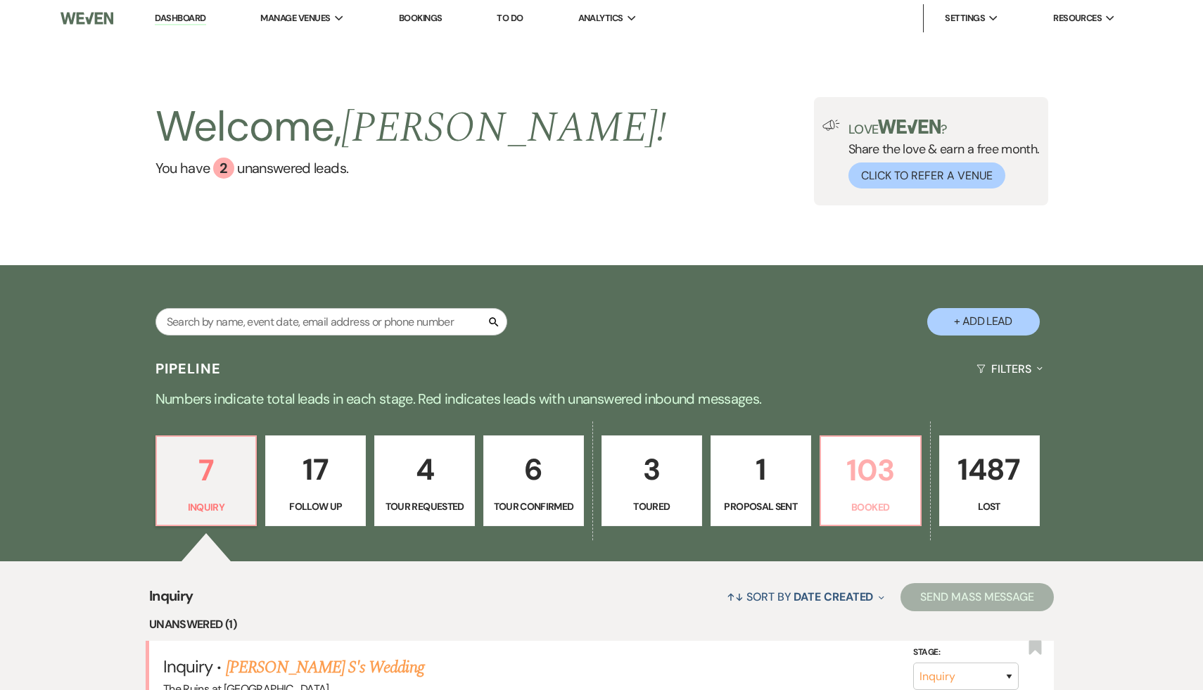
click at [877, 469] on p "103" at bounding box center [870, 470] width 82 height 47
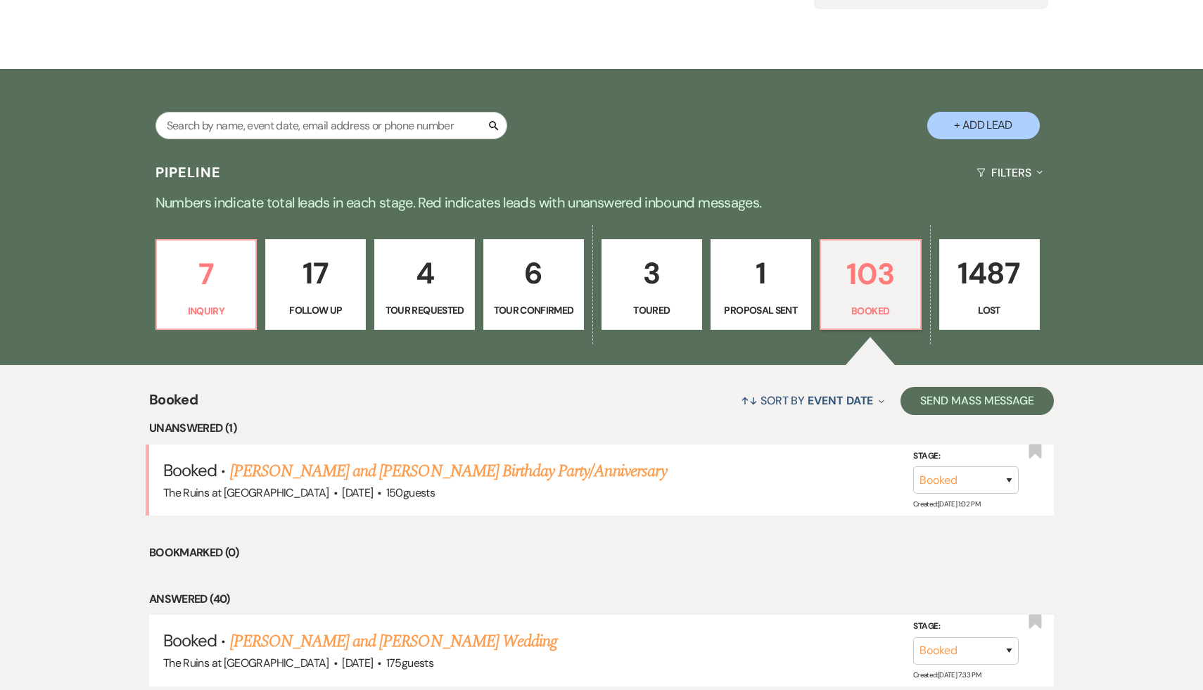
scroll to position [215, 0]
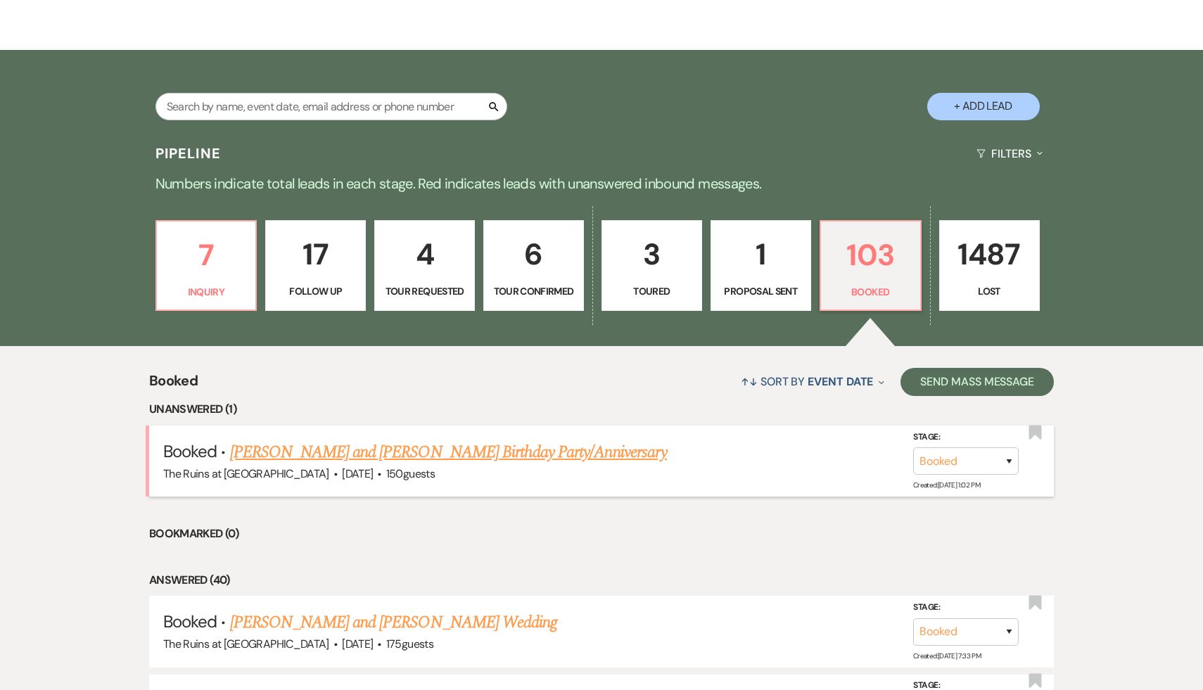
click at [535, 449] on link "[PERSON_NAME] and [PERSON_NAME] Birthday Party/Anniversary" at bounding box center [448, 452] width 437 height 25
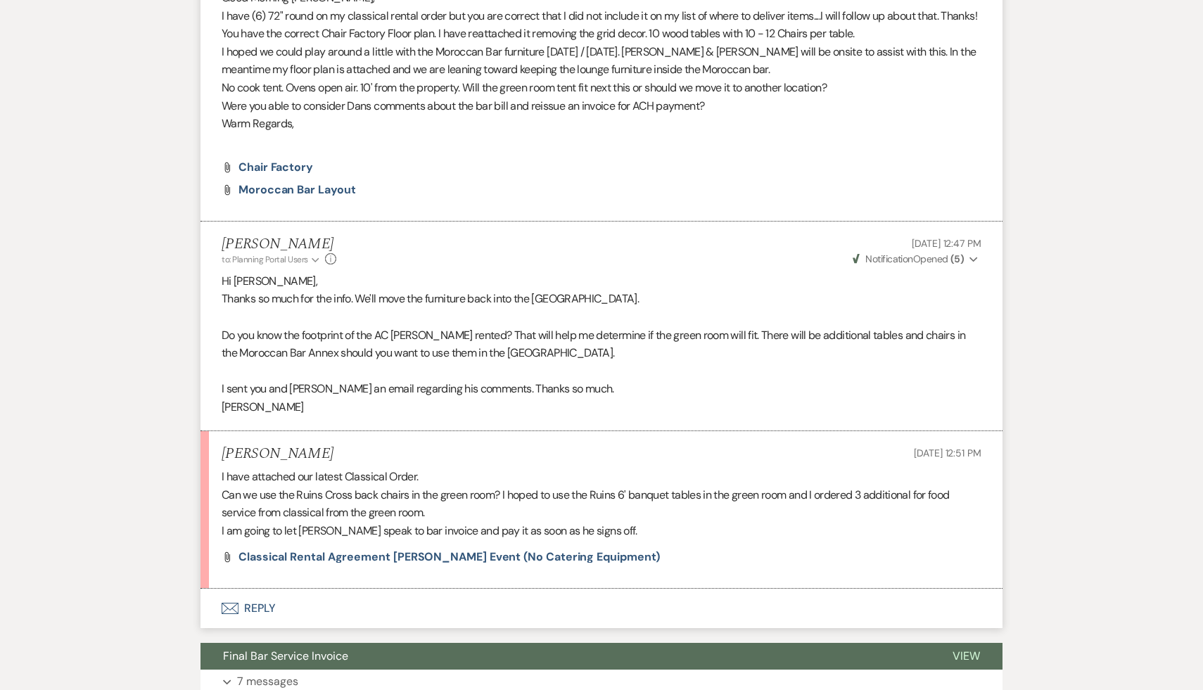
scroll to position [939, 0]
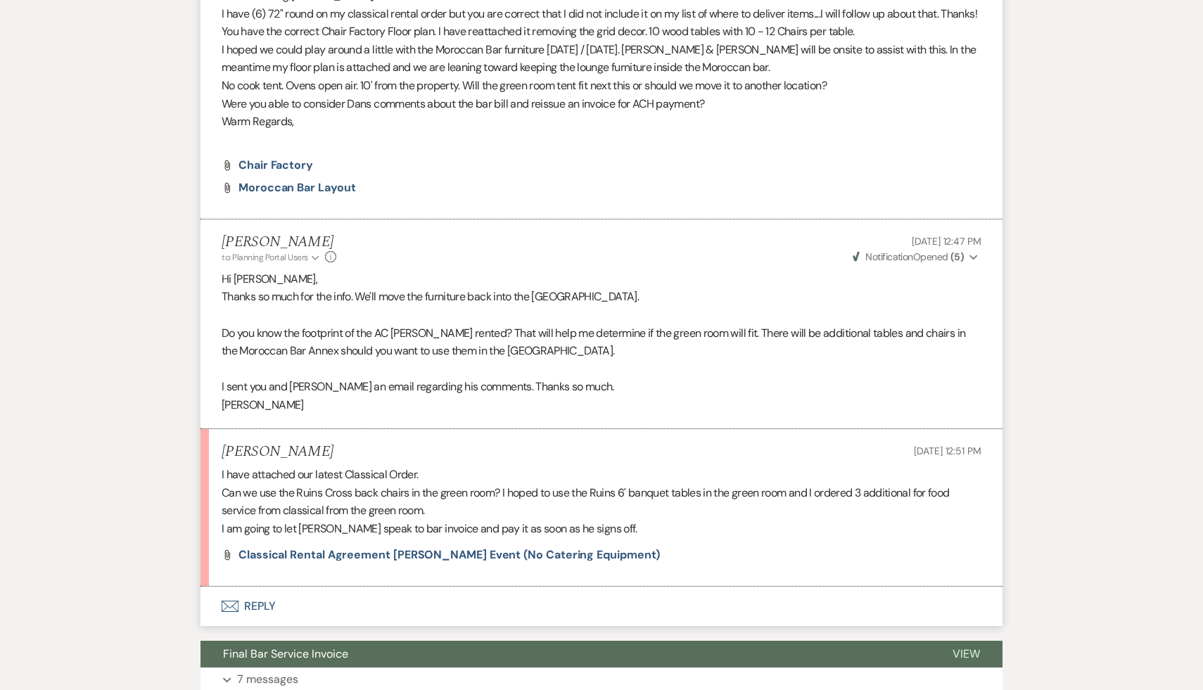
click at [257, 590] on button "Envelope Reply" at bounding box center [601, 606] width 802 height 39
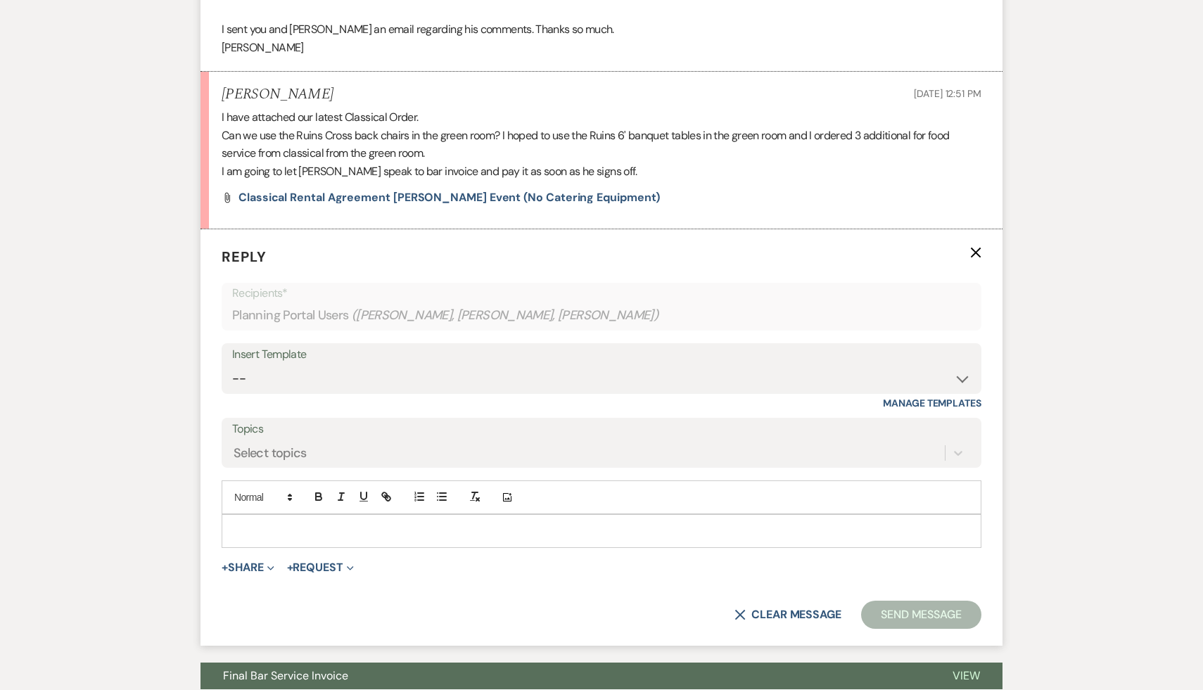
scroll to position [1310, 0]
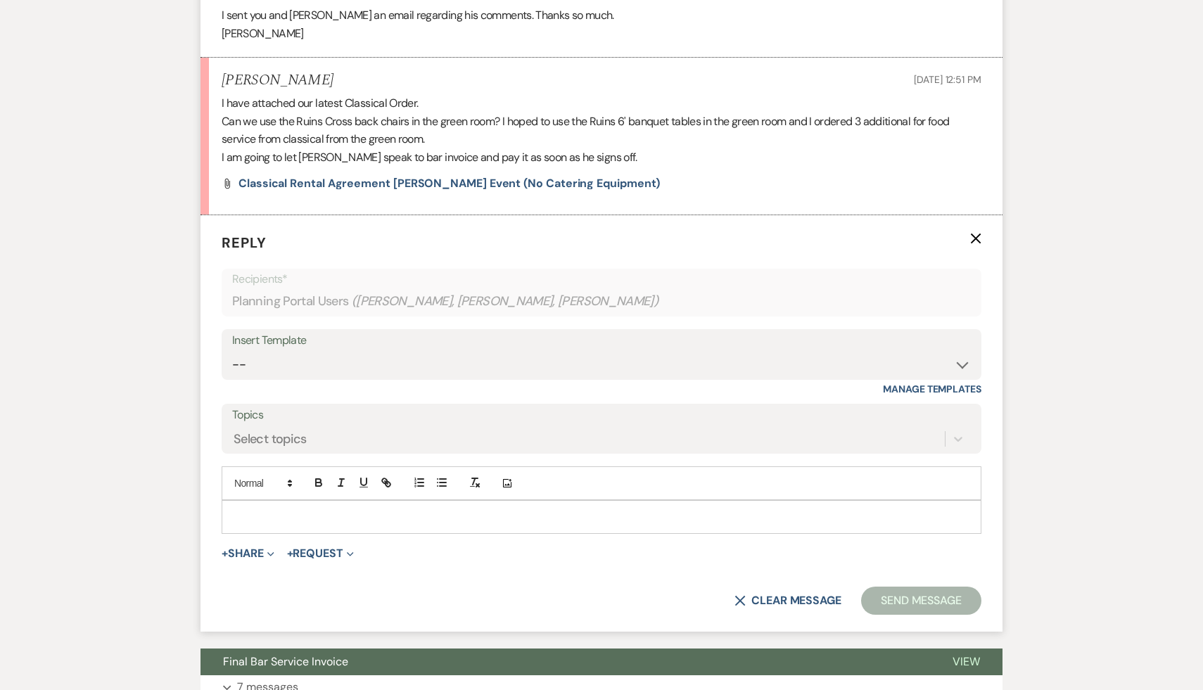
click at [419, 509] on p at bounding box center [601, 516] width 737 height 15
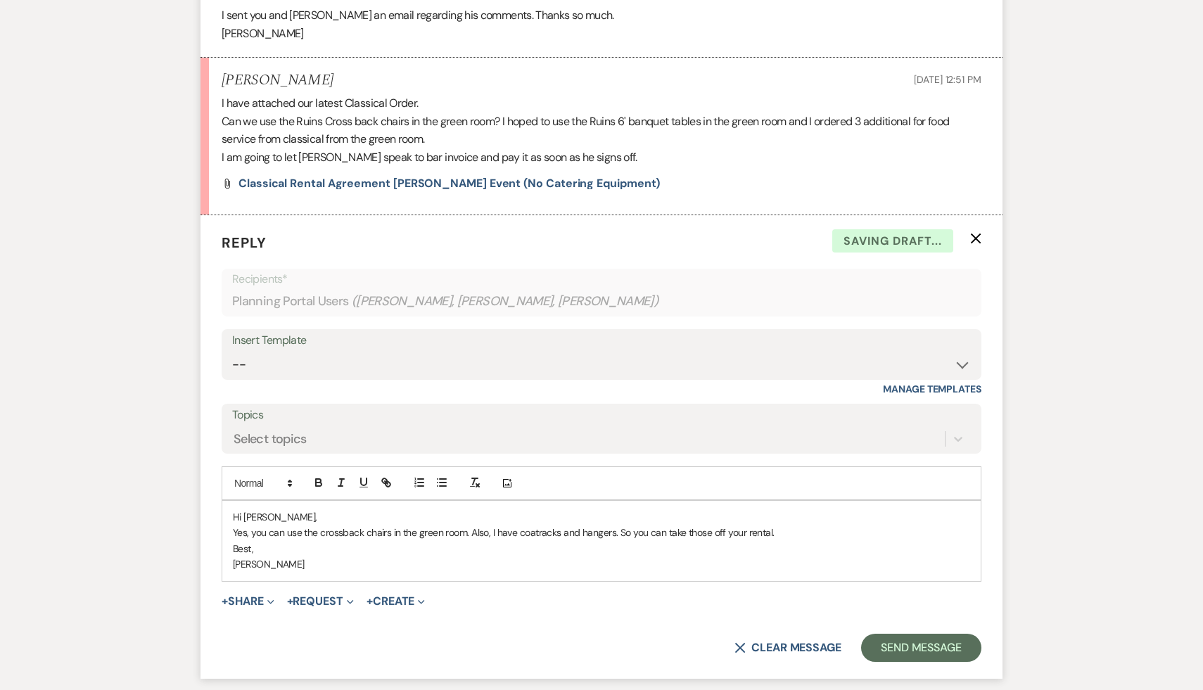
click at [343, 525] on p "Yes, you can use the crossback chairs in the green room. Also, I have coatracks…" at bounding box center [601, 532] width 737 height 15
click at [407, 561] on div "Hi [PERSON_NAME], Yes, you can use the cross-back chairs in the green room. Als…" at bounding box center [601, 541] width 758 height 80
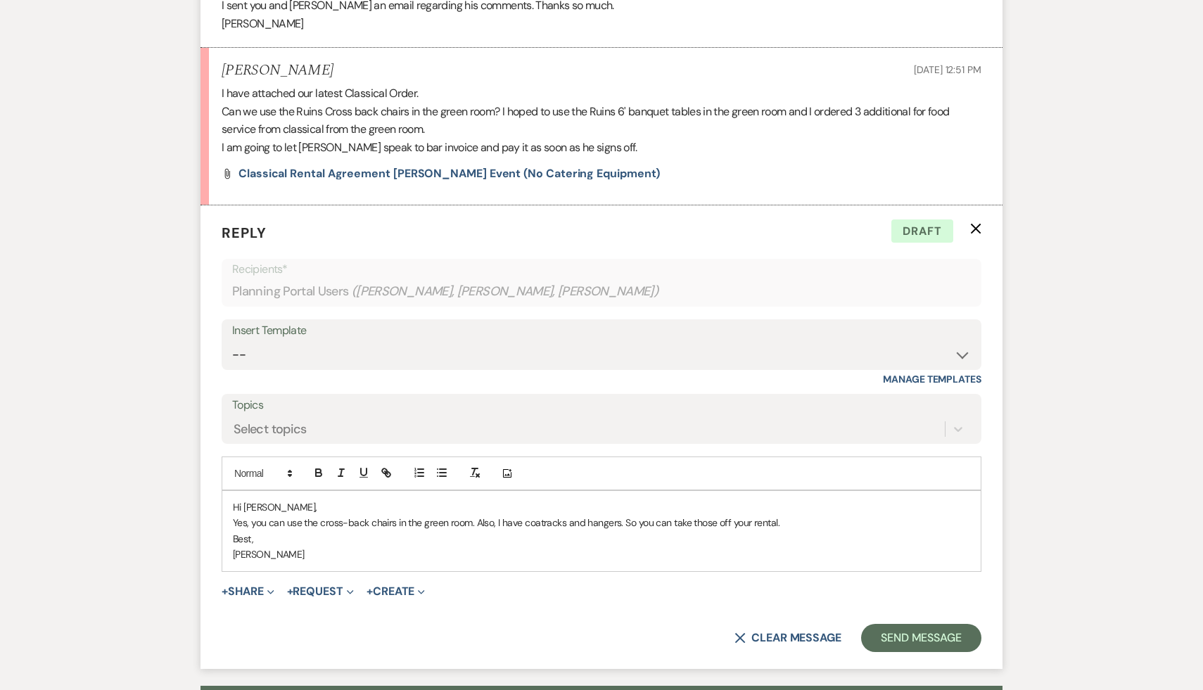
scroll to position [1320, 0]
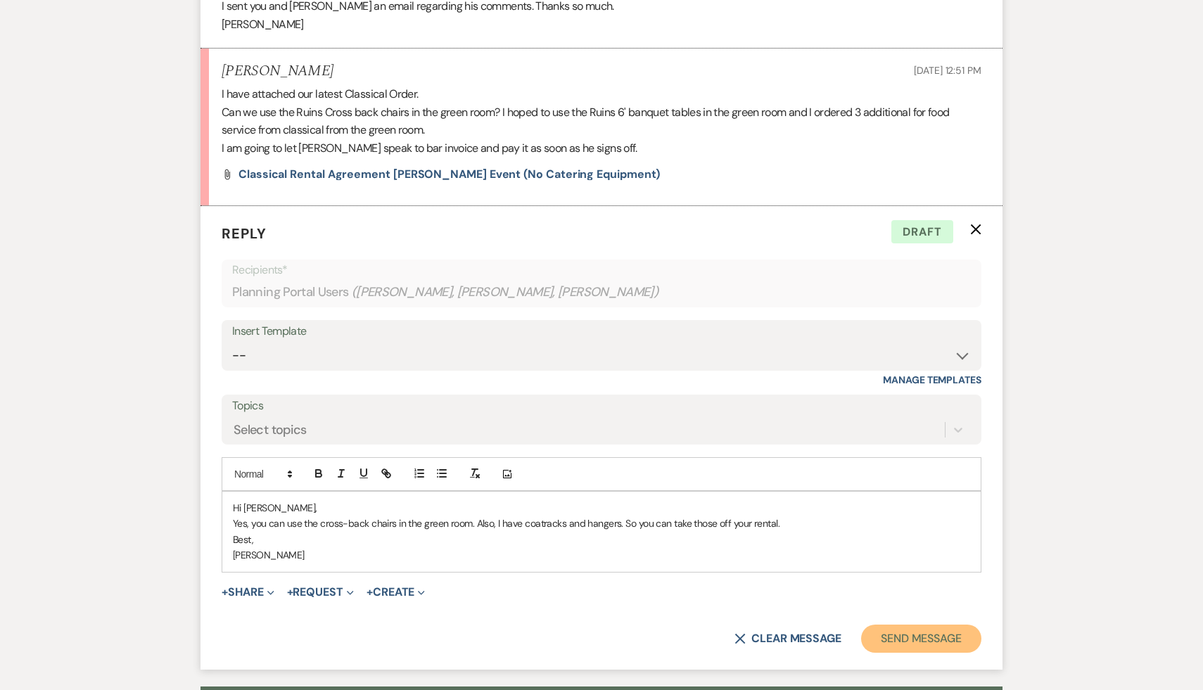
click at [915, 625] on button "Send Message" at bounding box center [921, 639] width 120 height 28
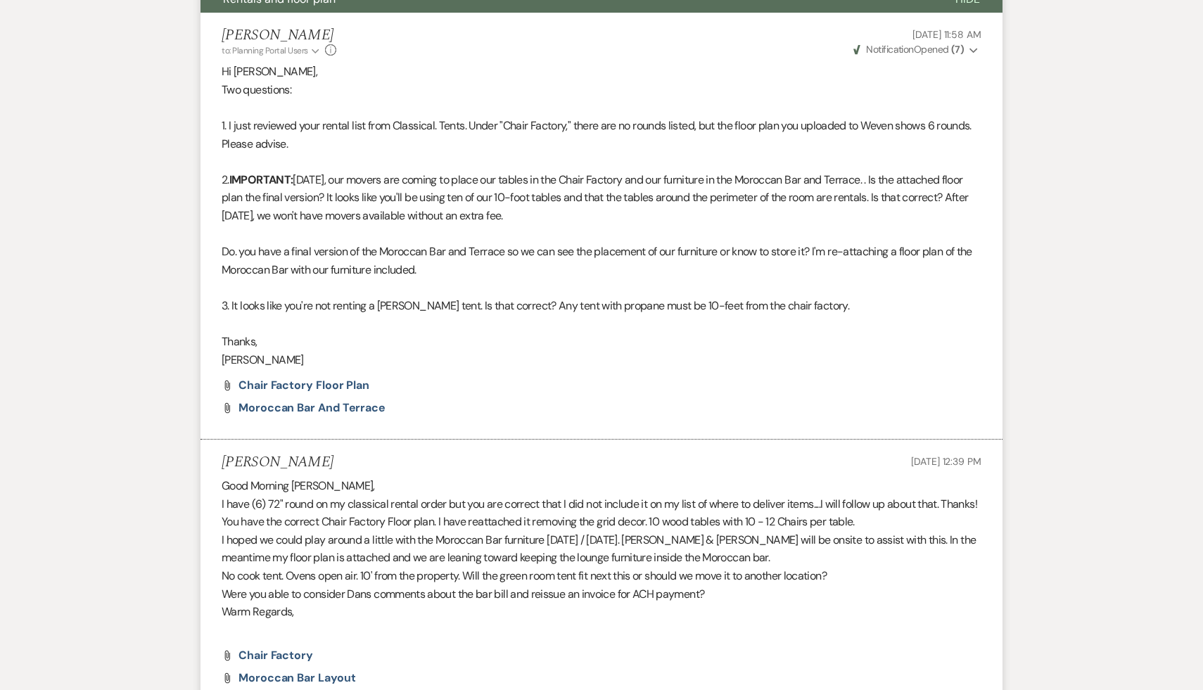
scroll to position [0, 0]
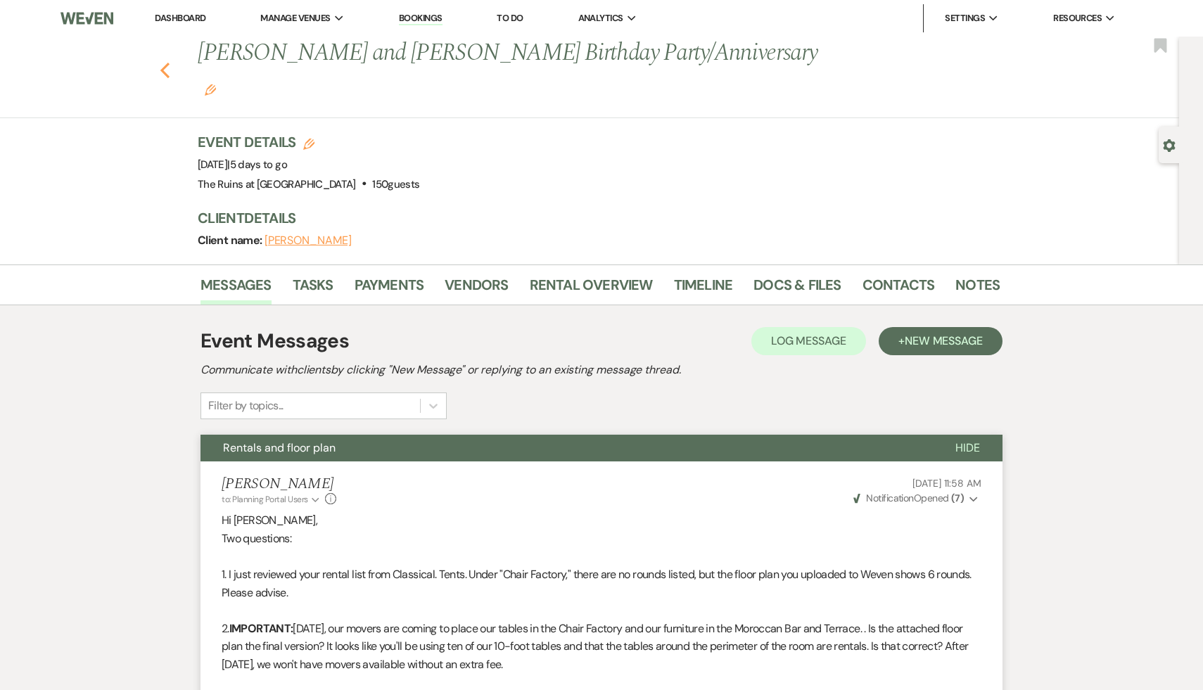
click at [163, 63] on use "button" at bounding box center [164, 70] width 9 height 15
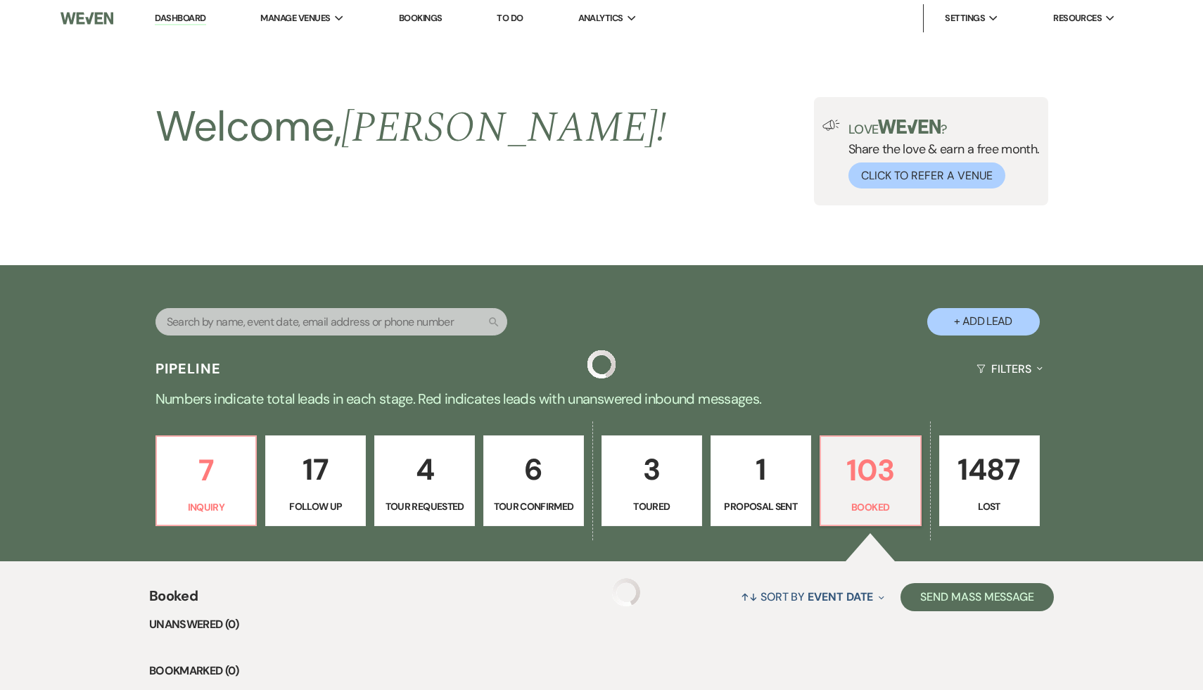
scroll to position [215, 0]
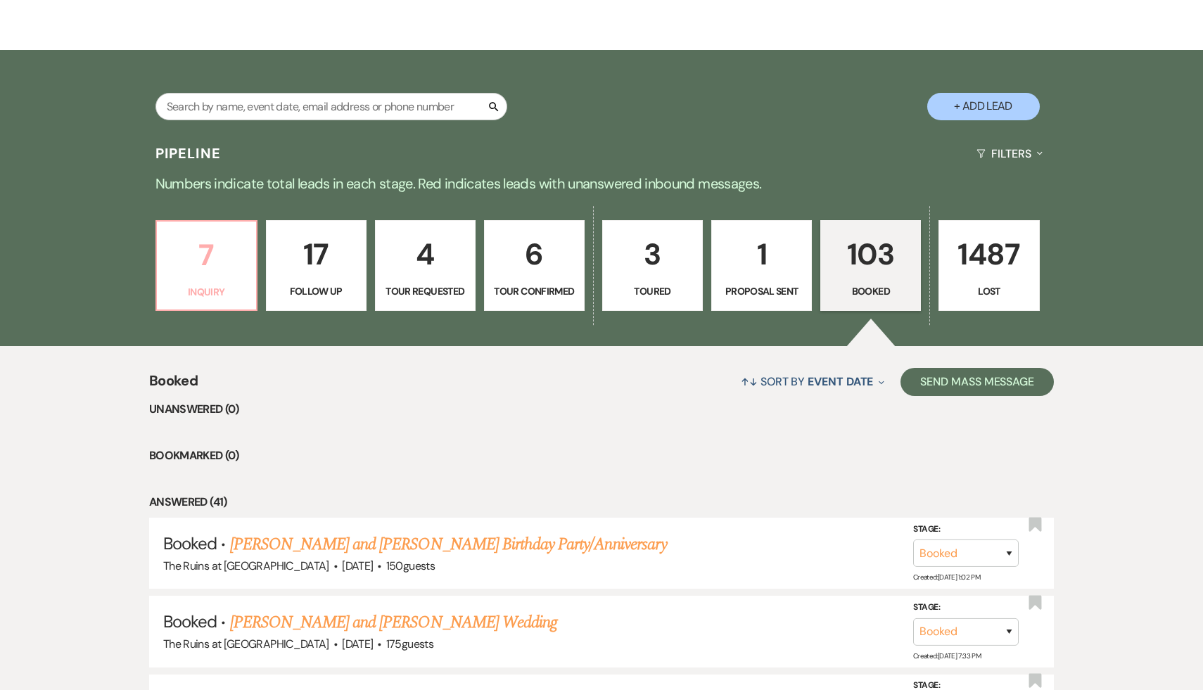
click at [205, 253] on p "7" at bounding box center [206, 254] width 82 height 47
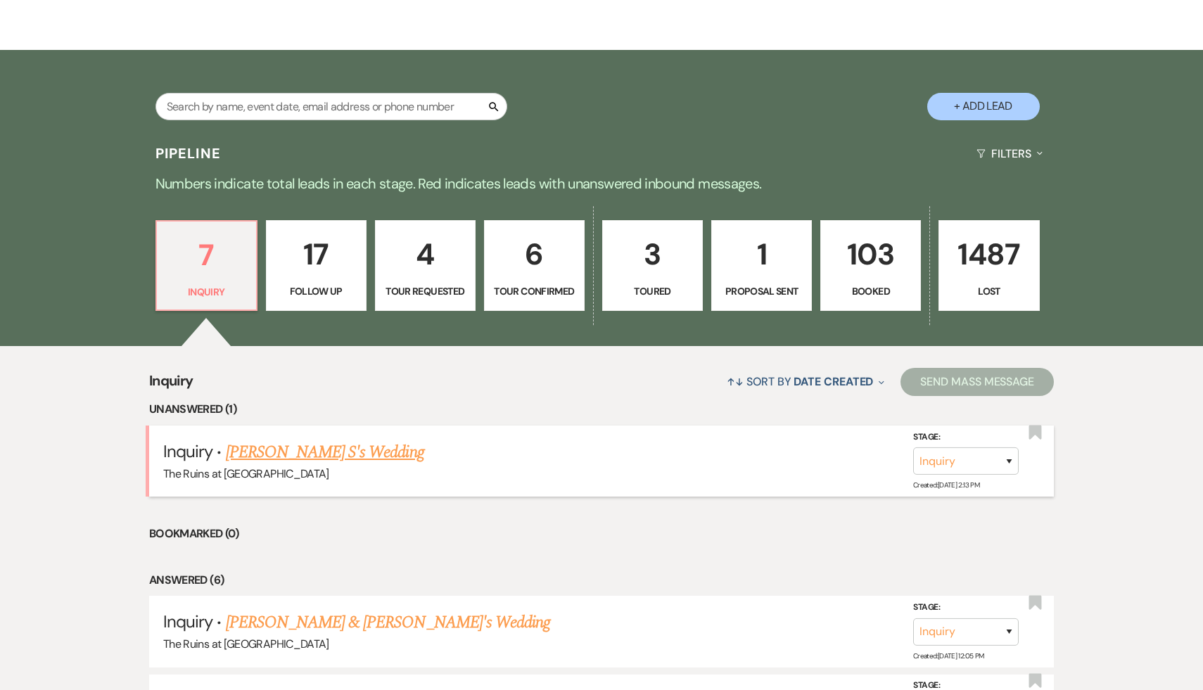
click at [293, 447] on link "[PERSON_NAME] S's Wedding" at bounding box center [325, 452] width 198 height 25
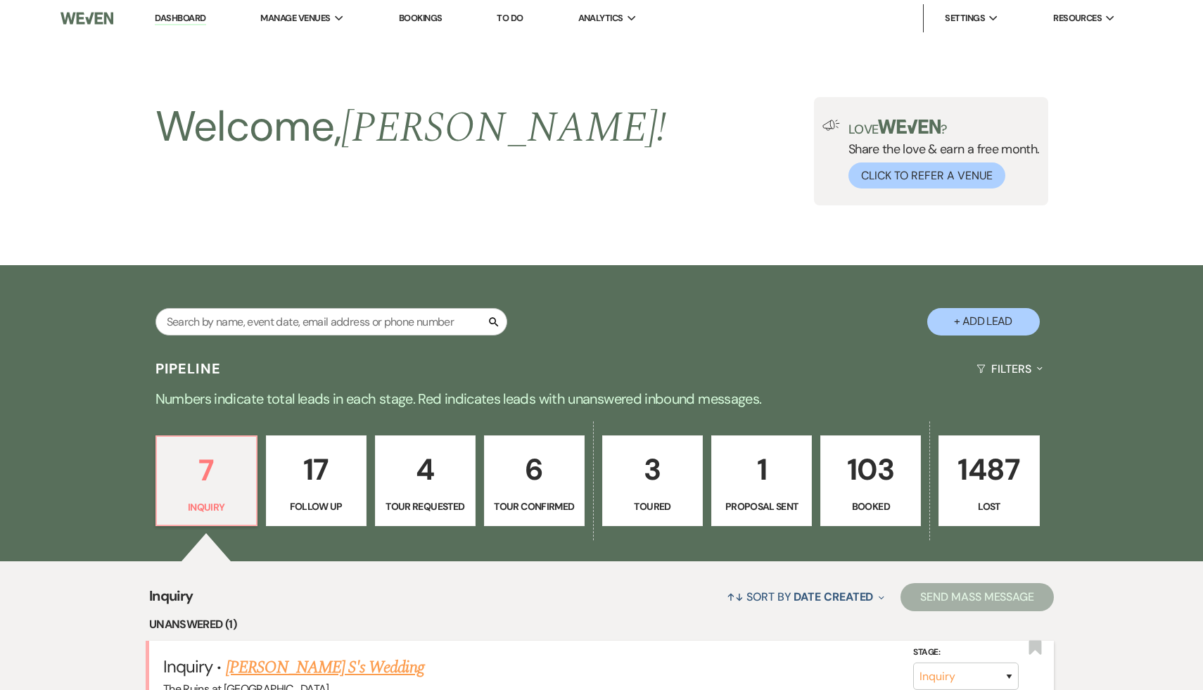
select select "5"
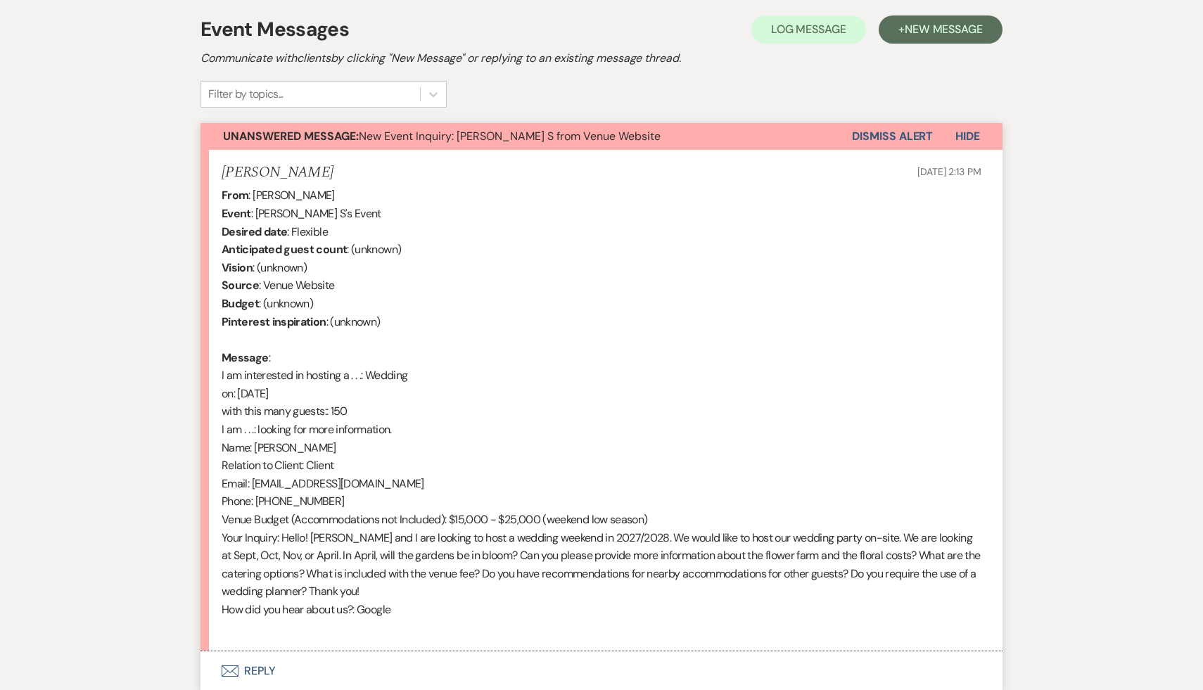
scroll to position [433, 0]
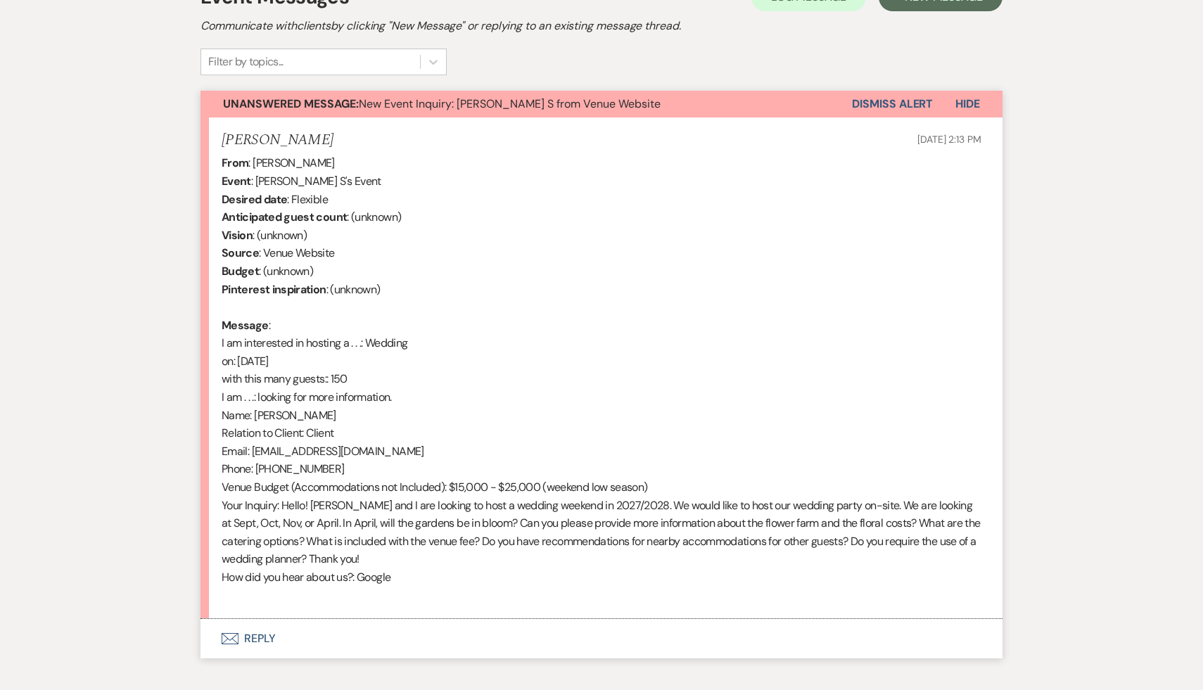
click at [269, 637] on button "Envelope Reply" at bounding box center [601, 638] width 802 height 39
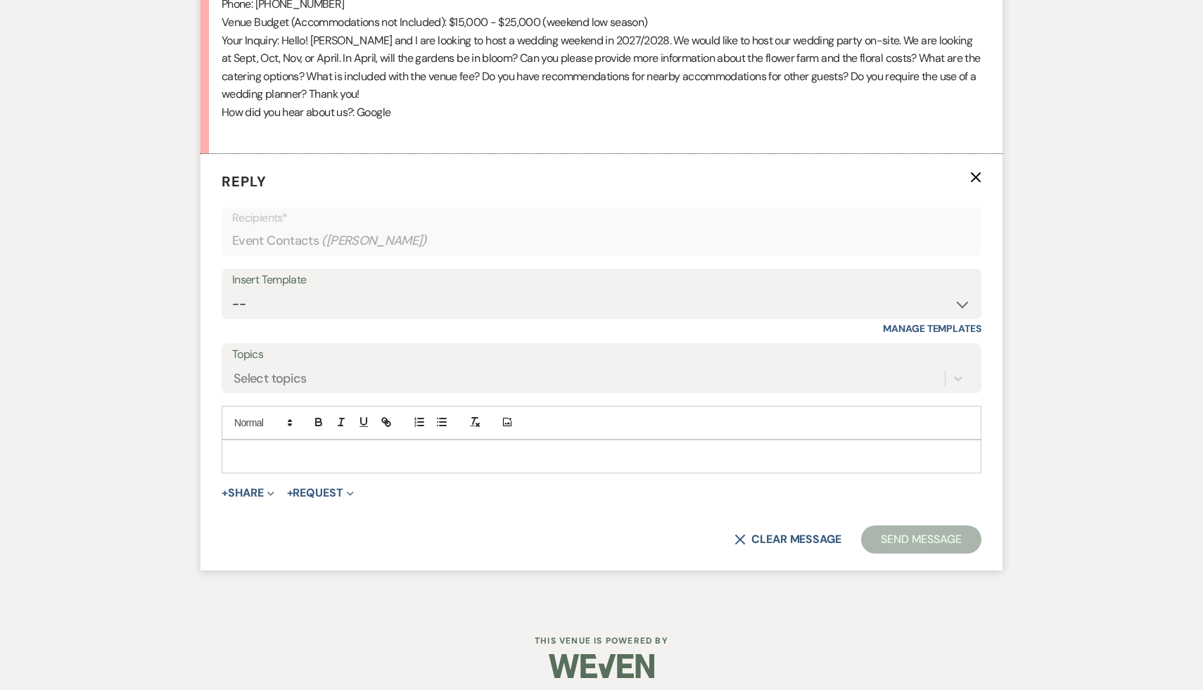
scroll to position [906, 0]
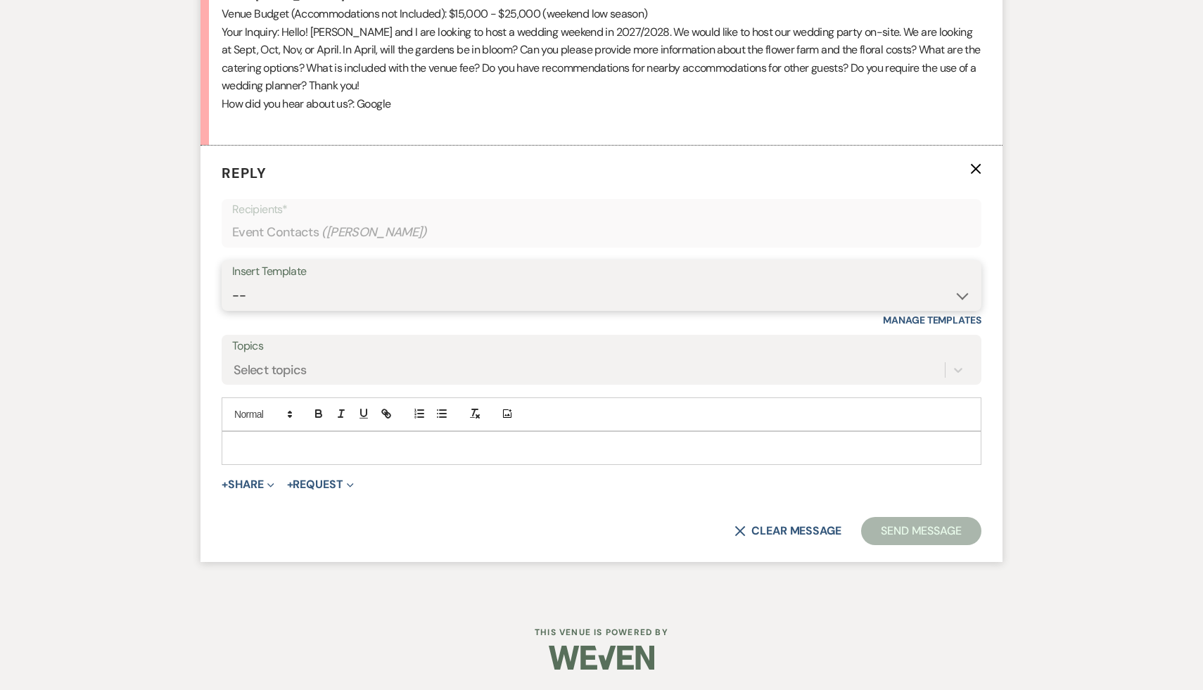
click at [958, 295] on select "-- Weven Planning Portal Introduction (Booked Events) Initial Inquiry Response …" at bounding box center [601, 295] width 739 height 27
select select "566"
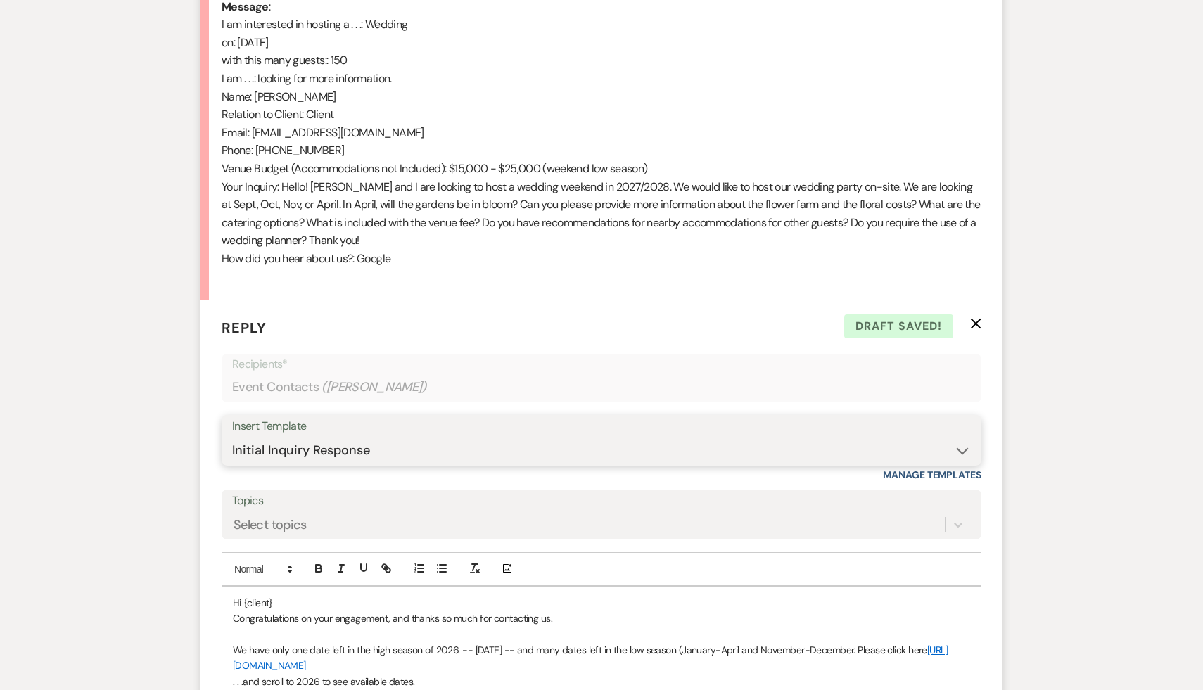
scroll to position [760, 0]
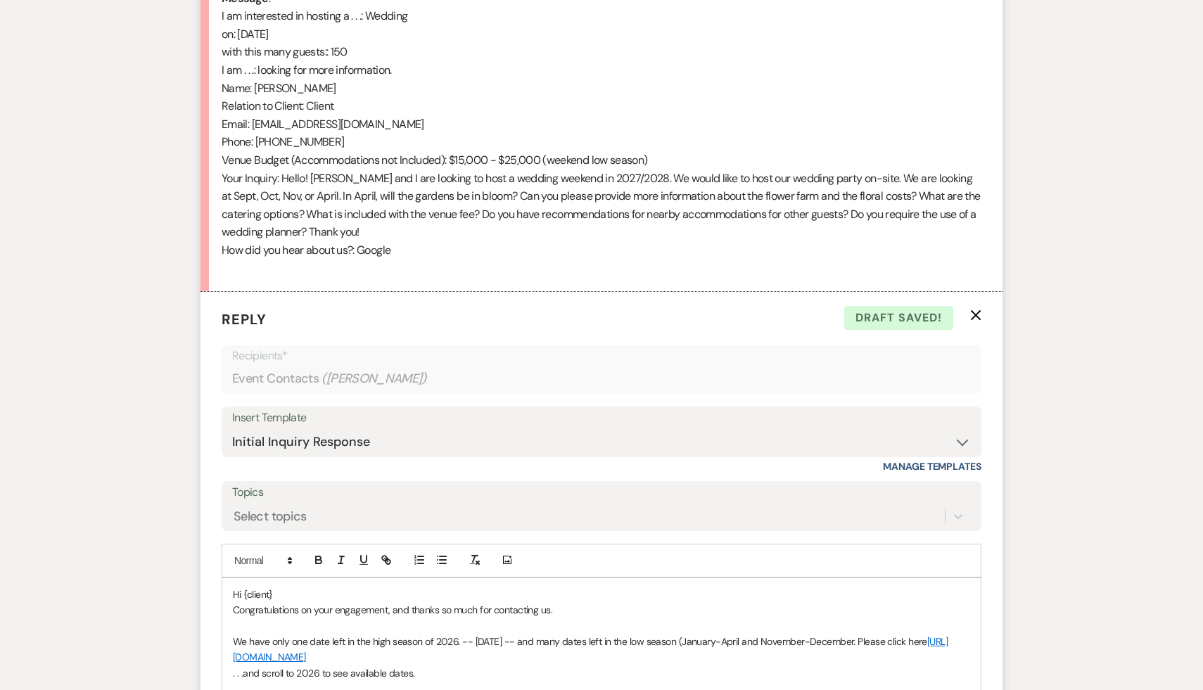
click at [301, 589] on p "Hi {client}" at bounding box center [601, 594] width 737 height 15
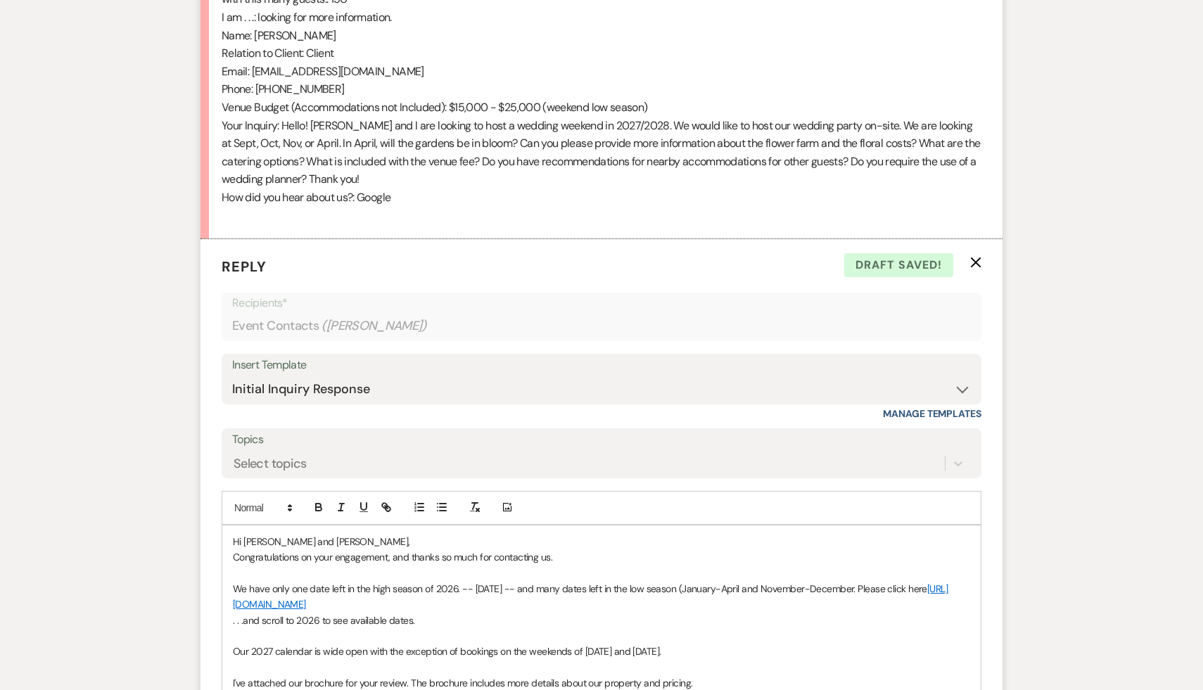
scroll to position [815, 0]
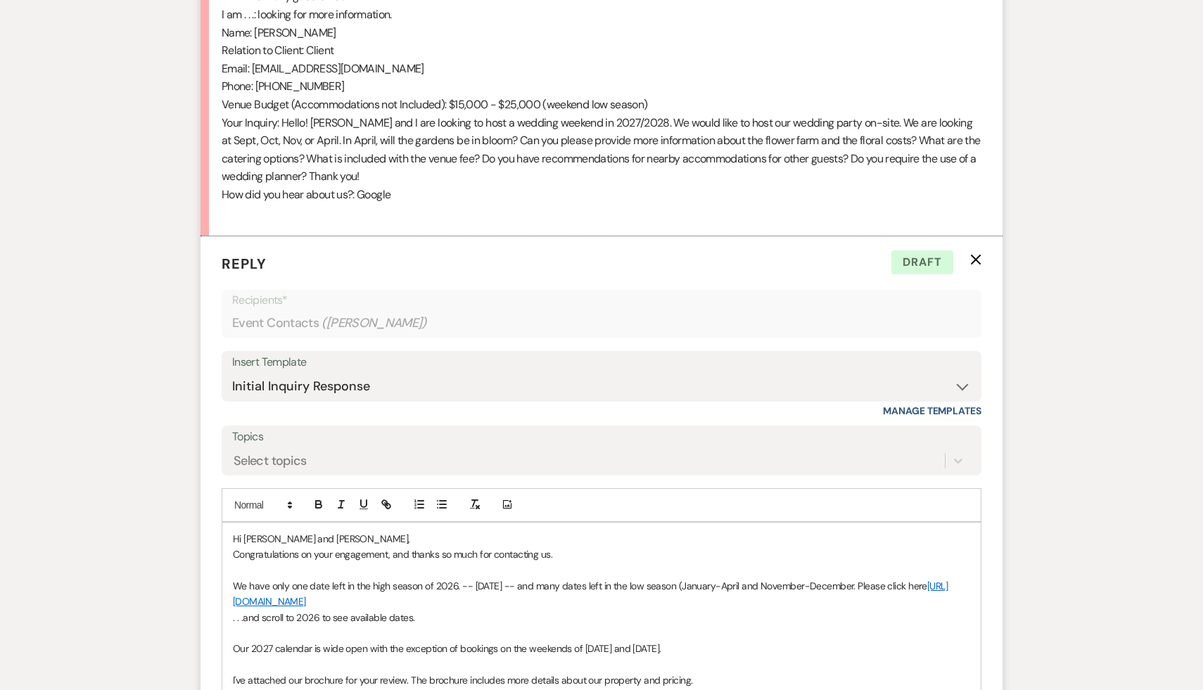
click at [233, 587] on p "We have only one date left in the high season of 2026. -- [DATE] -- and many da…" at bounding box center [601, 594] width 737 height 32
click at [409, 584] on p "You inquiry says 2028. Is that correct? We have only one date left in the high …" at bounding box center [601, 594] width 737 height 32
click at [419, 587] on p "You inquiry says 2028. Is that correct? We're booked for 2026. have only one da…" at bounding box center [601, 594] width 737 height 32
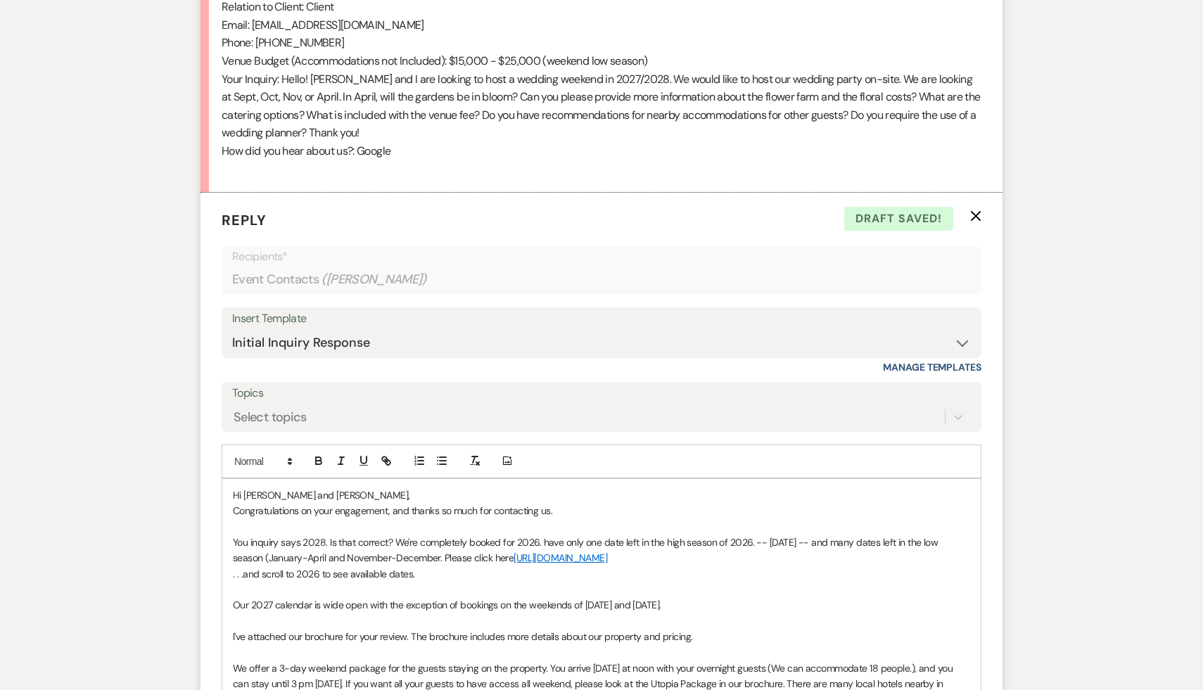
scroll to position [863, 0]
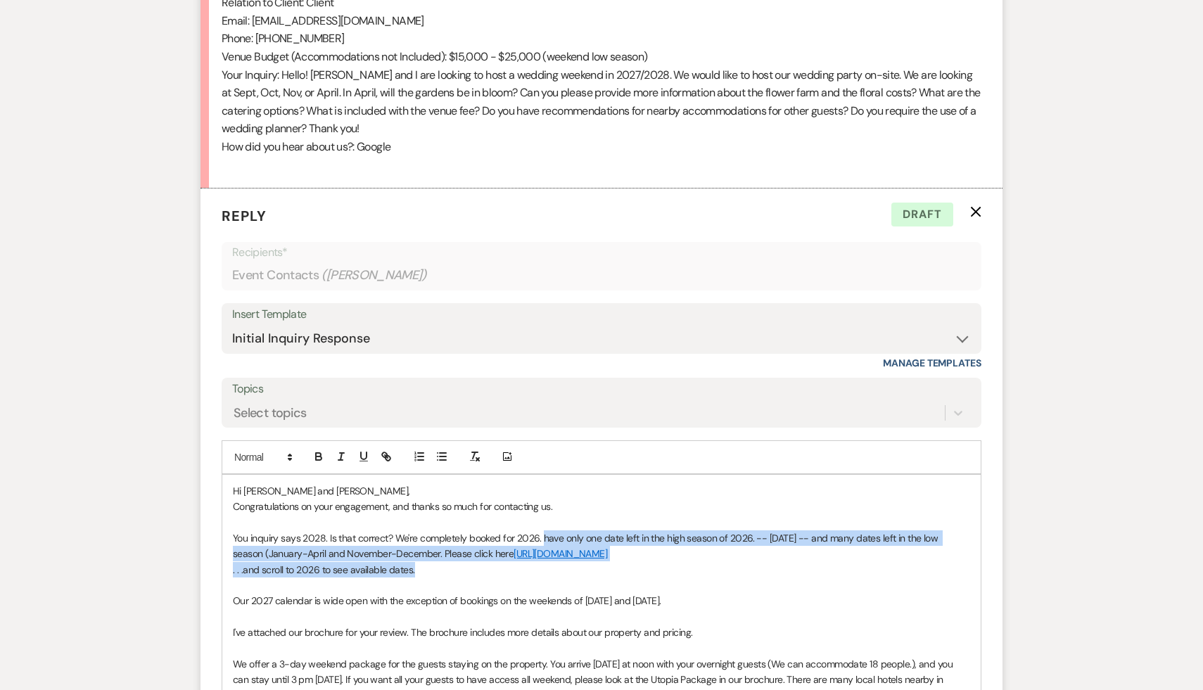
drag, startPoint x: 542, startPoint y: 539, endPoint x: 547, endPoint y: 570, distance: 31.9
click at [547, 570] on div "Hi [PERSON_NAME] and [PERSON_NAME], Congratulations on your engagement, and tha…" at bounding box center [601, 696] width 758 height 442
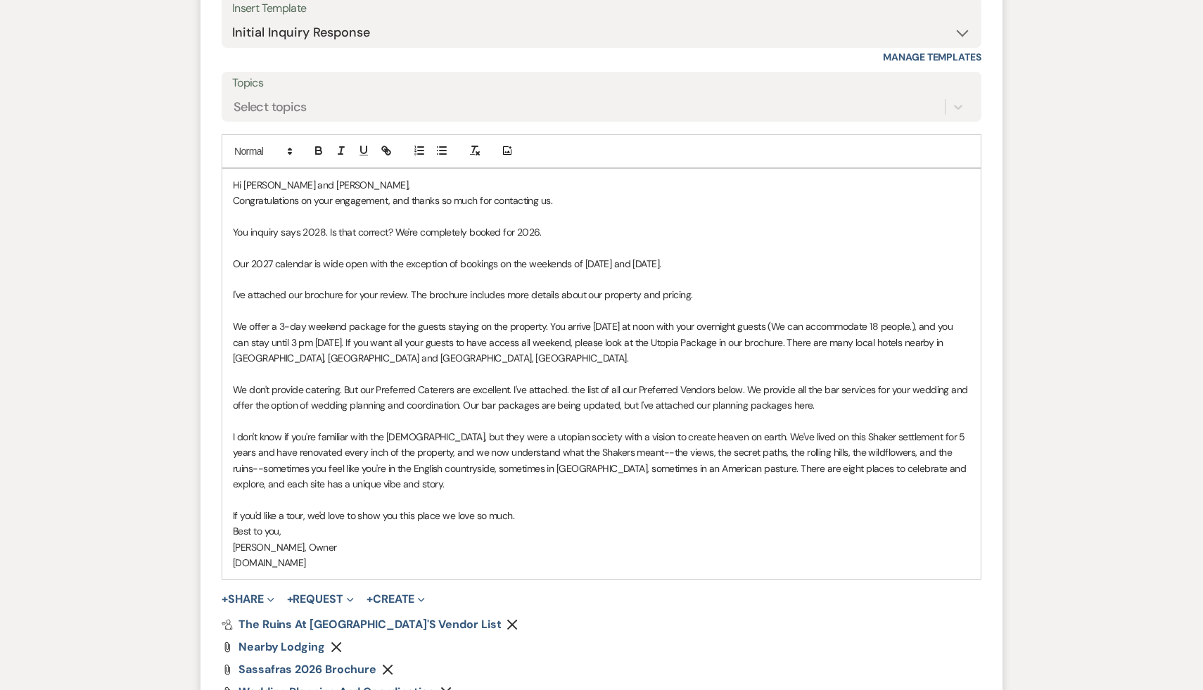
scroll to position [1176, 0]
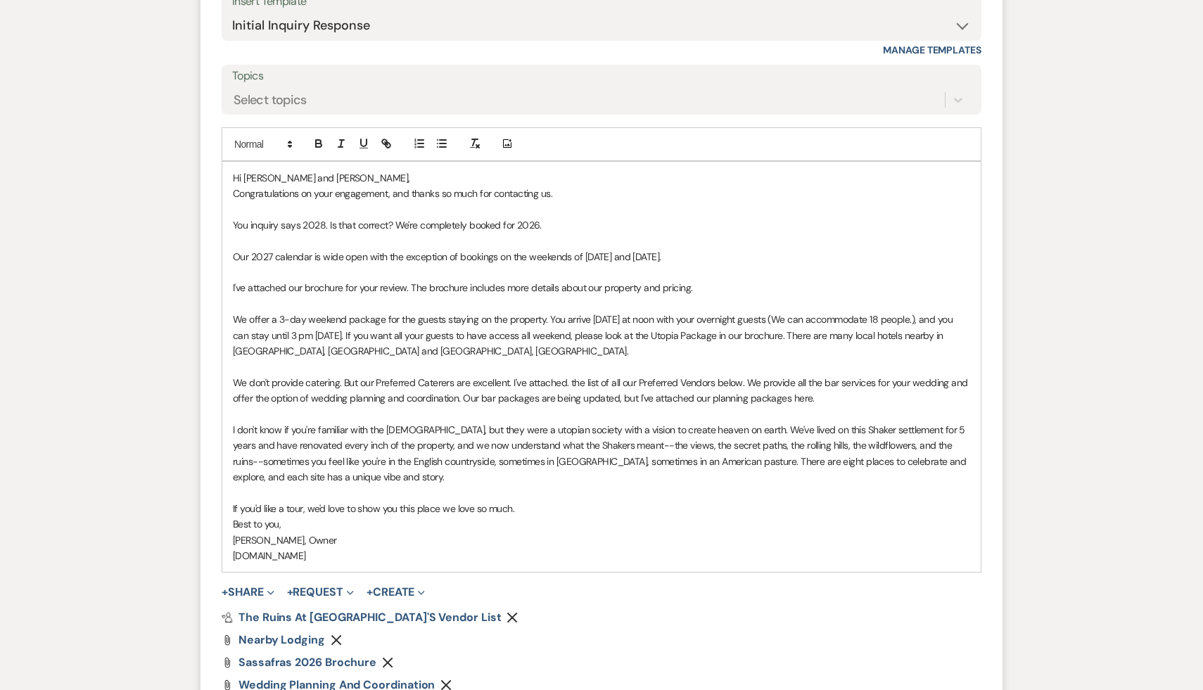
click at [656, 525] on p "Best to you," at bounding box center [601, 523] width 737 height 15
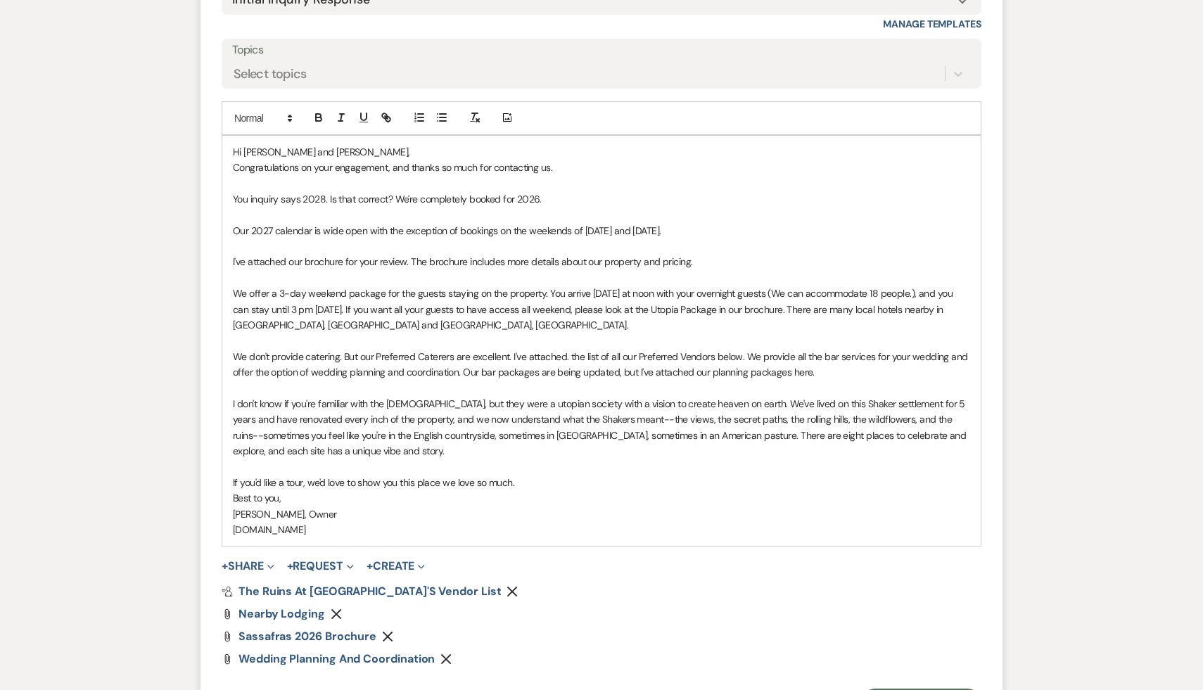
scroll to position [1204, 0]
click at [607, 516] on p "[PERSON_NAME], Owner" at bounding box center [601, 512] width 737 height 15
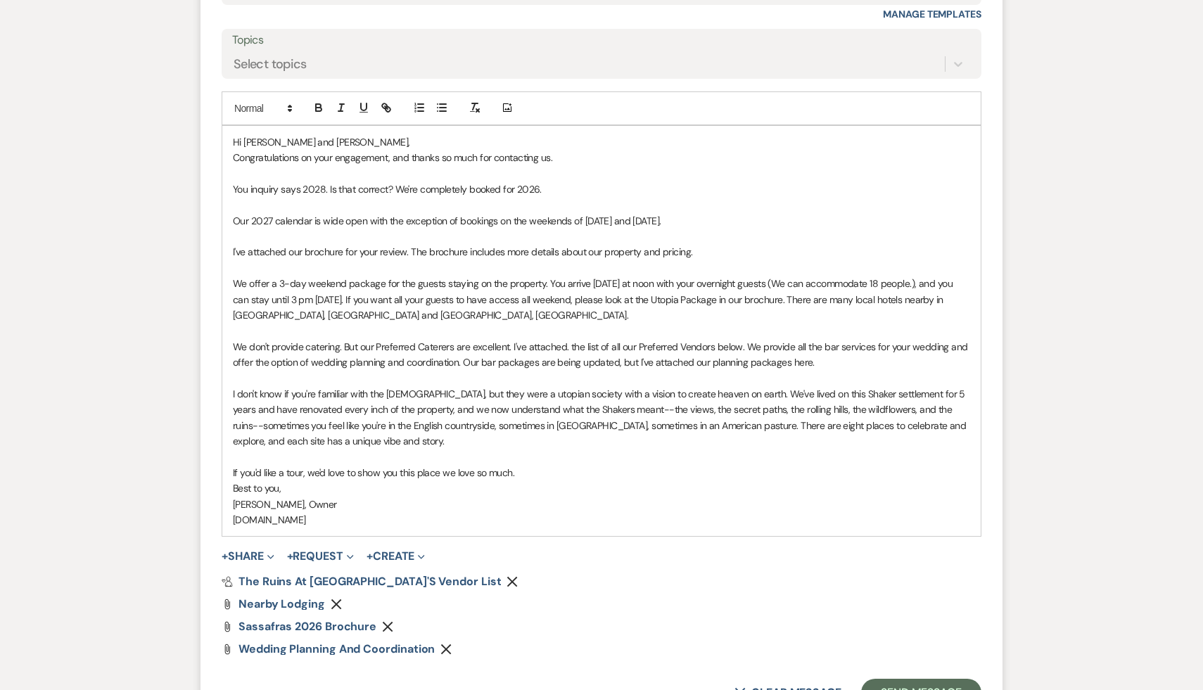
scroll to position [1222, 0]
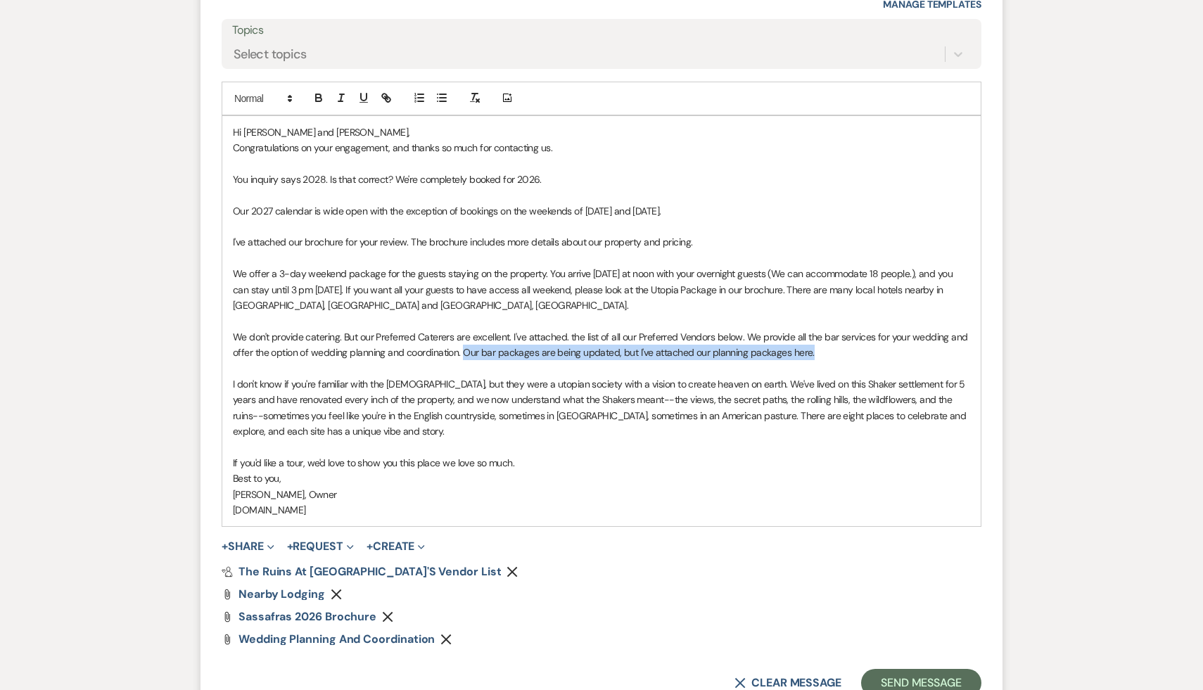
drag, startPoint x: 817, startPoint y: 350, endPoint x: 462, endPoint y: 353, distance: 355.2
click at [462, 353] on p "We don't provide catering. But our Preferred Caterers are excellent. I've attac…" at bounding box center [601, 345] width 737 height 32
click at [482, 352] on p "We don't provide catering. But our Preferred Caterers are excellent. I've attac…" at bounding box center [601, 345] width 737 height 32
click at [945, 340] on p "We don't provide catering. But our Preferred Caterers are excellent. I've attac…" at bounding box center [601, 345] width 737 height 32
click at [231, 355] on div "Hi [PERSON_NAME] and [PERSON_NAME], Congratulations on your engagement, and tha…" at bounding box center [601, 321] width 758 height 411
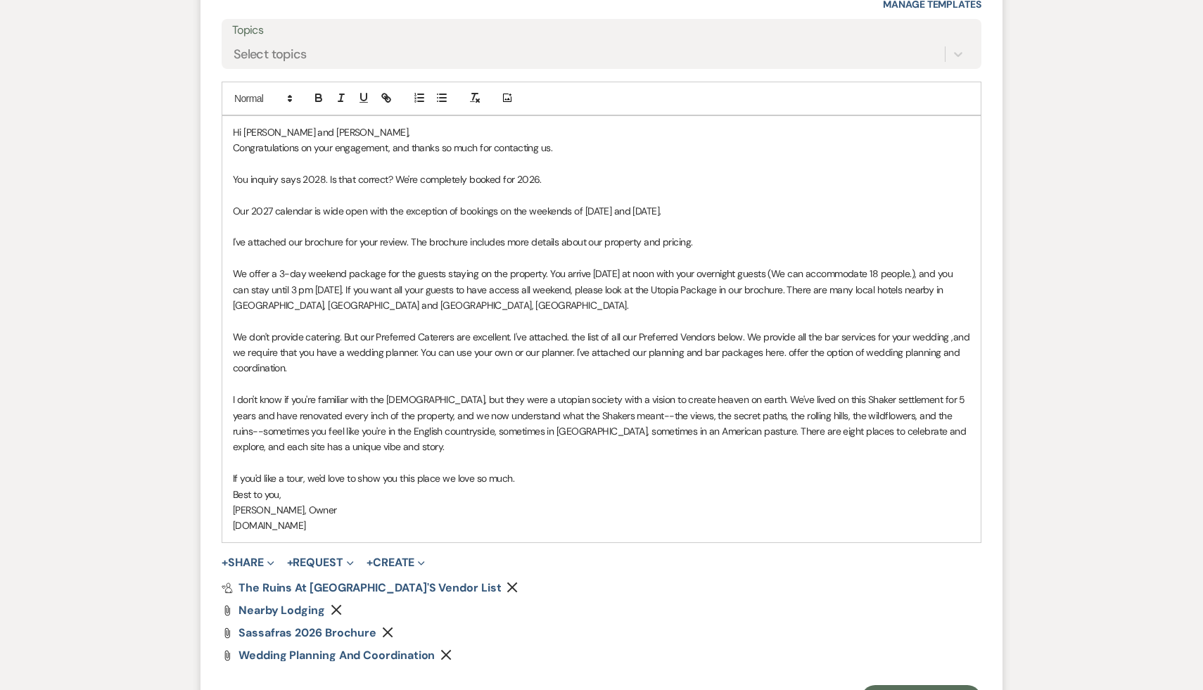
drag, startPoint x: 782, startPoint y: 350, endPoint x: 782, endPoint y: 371, distance: 20.4
click at [782, 371] on p "We don't provide catering. But our Preferred Caterers are excellent. I've attac…" at bounding box center [601, 352] width 737 height 47
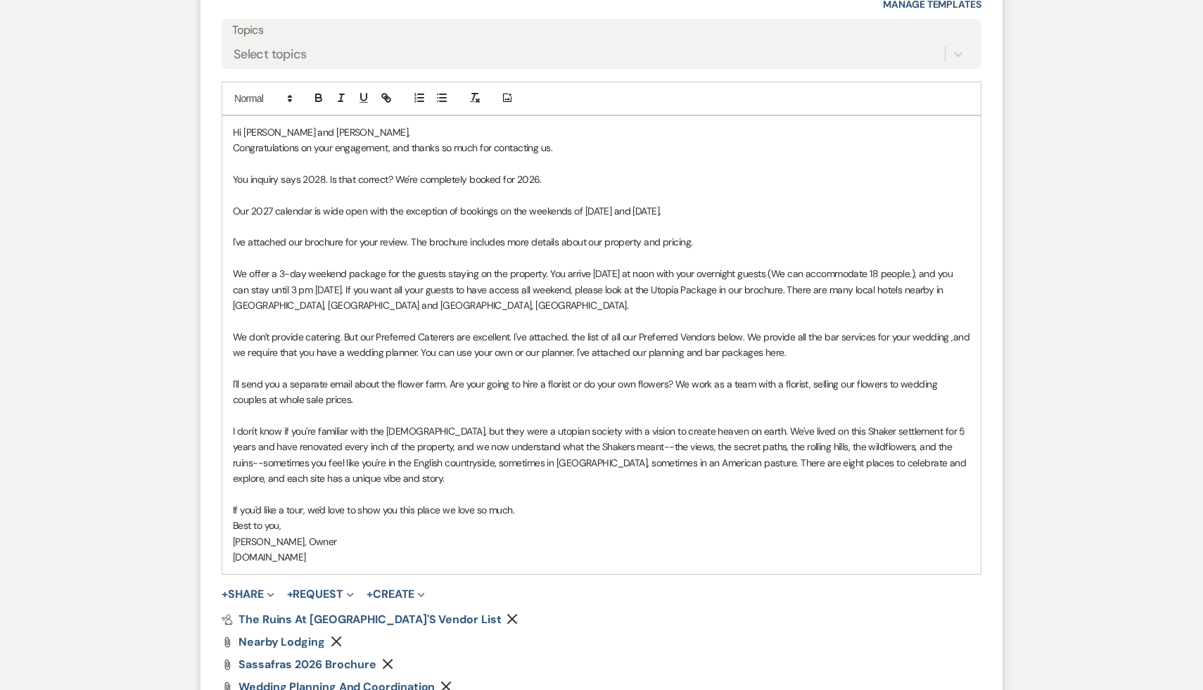
click at [272, 399] on p "I'll send you a separate email about the flower farm. Are your going to hire a …" at bounding box center [601, 392] width 737 height 32
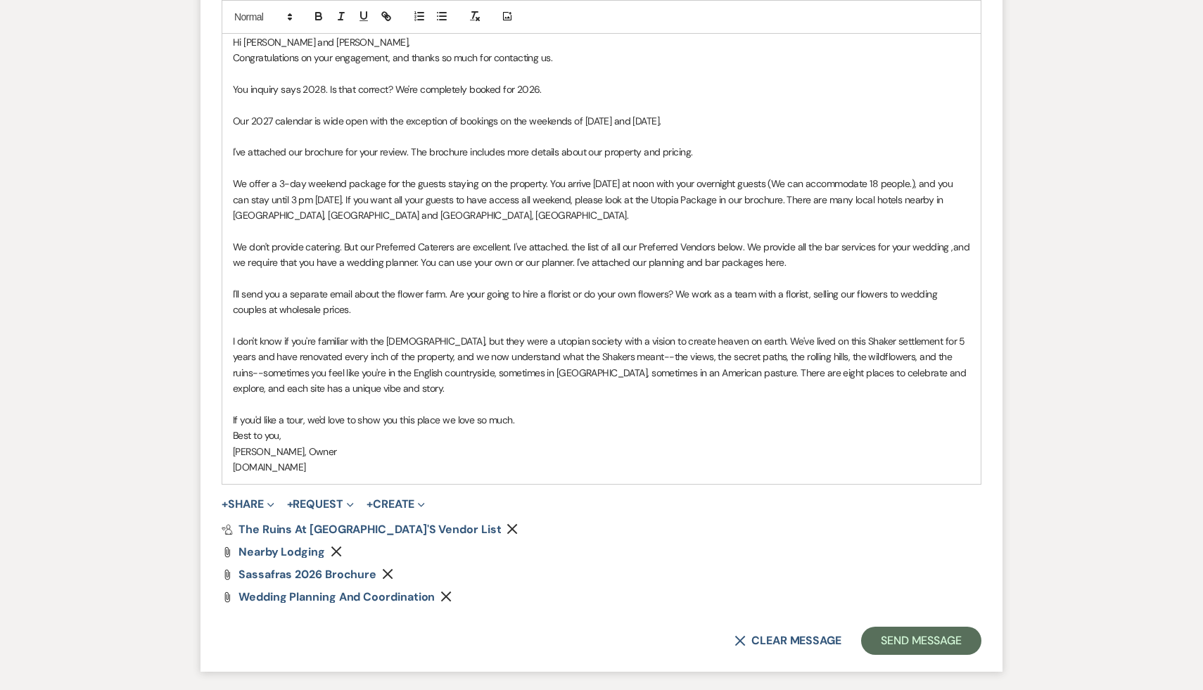
scroll to position [1320, 0]
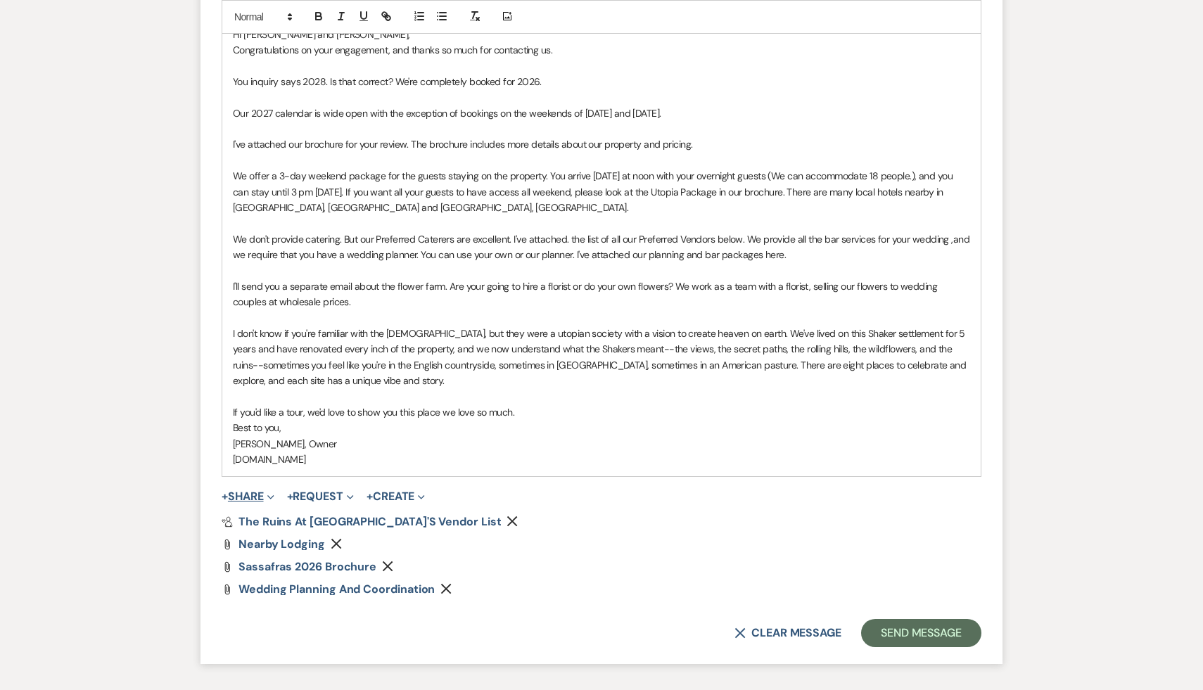
click at [245, 495] on button "+ Share Expand" at bounding box center [248, 496] width 53 height 11
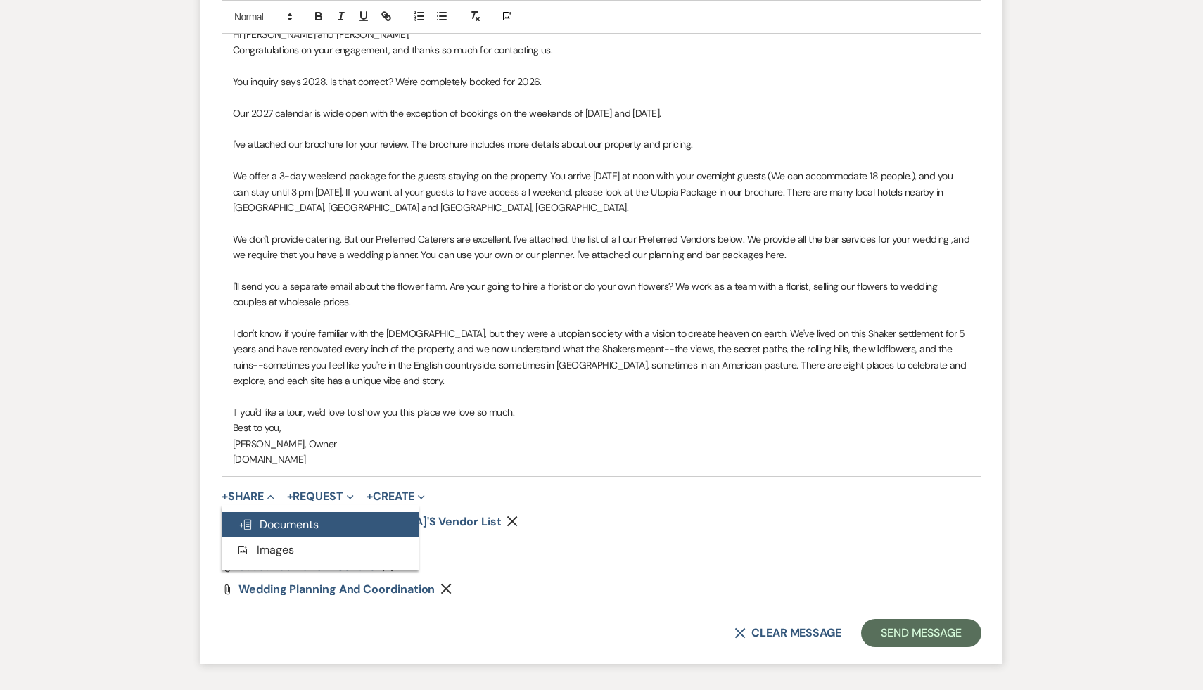
click at [281, 526] on span "Doc Upload Documents" at bounding box center [278, 524] width 80 height 15
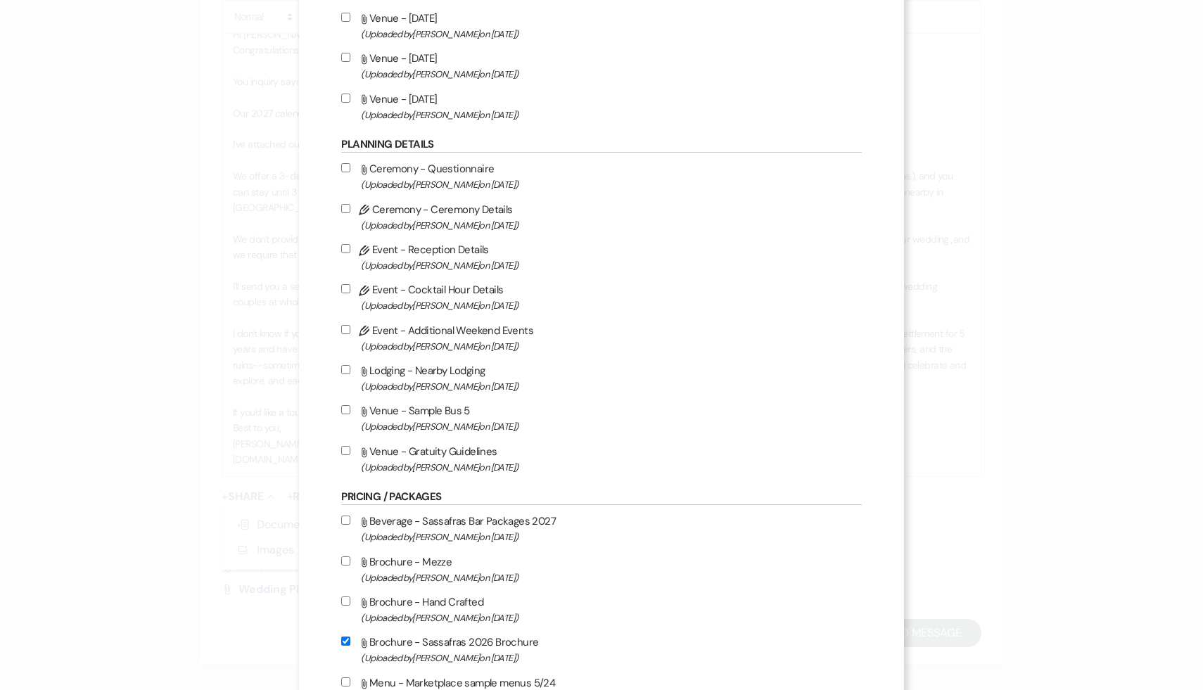
scroll to position [2998, 0]
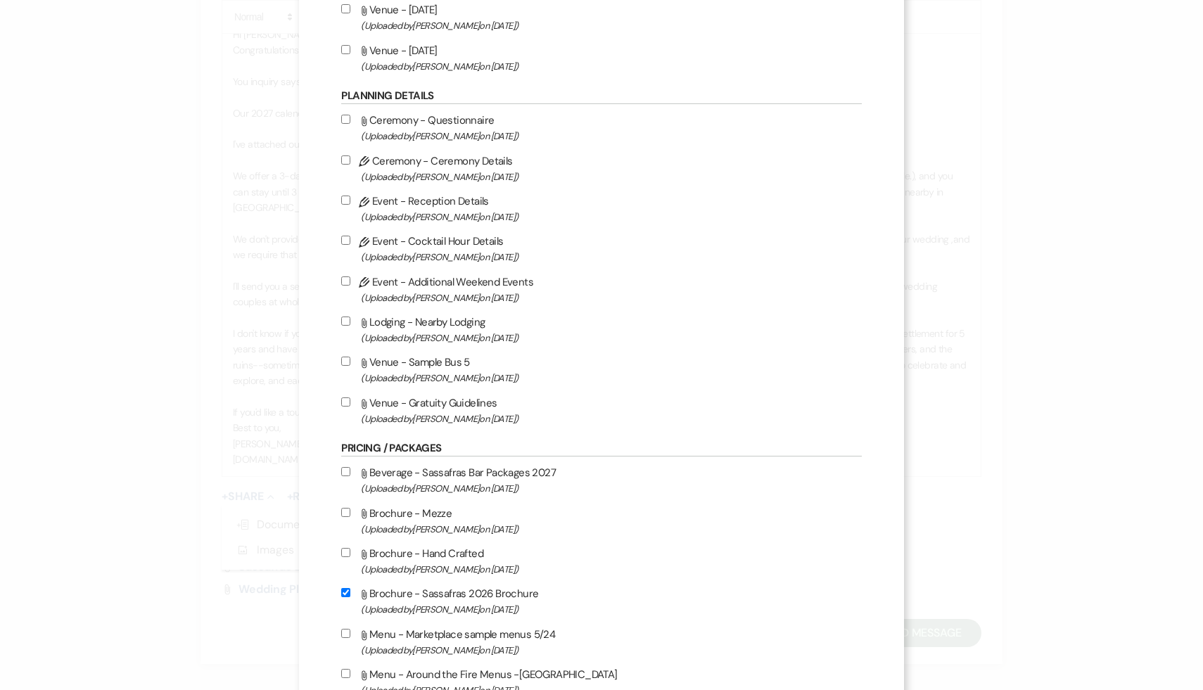
click at [350, 476] on input "Attach File Beverage - Sassafras Bar Packages 2027 (Uploaded by [PERSON_NAME] o…" at bounding box center [345, 471] width 9 height 9
checkbox input "true"
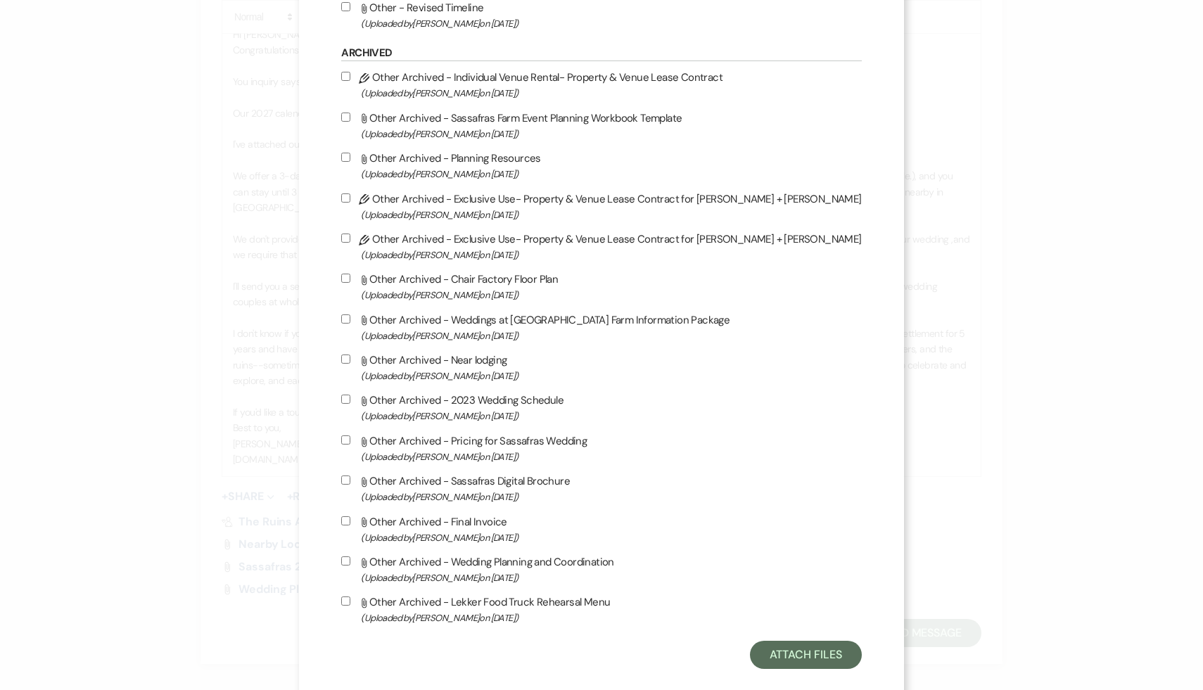
scroll to position [7608, 0]
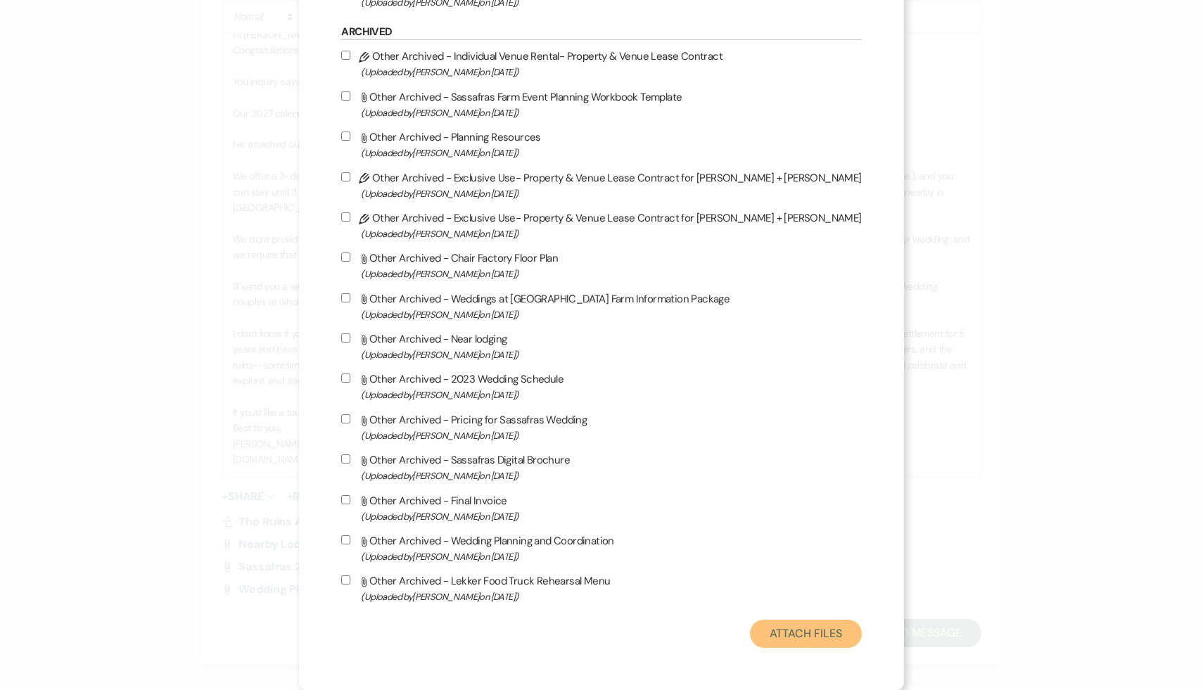
click at [755, 629] on button "Attach Files" at bounding box center [806, 634] width 112 height 28
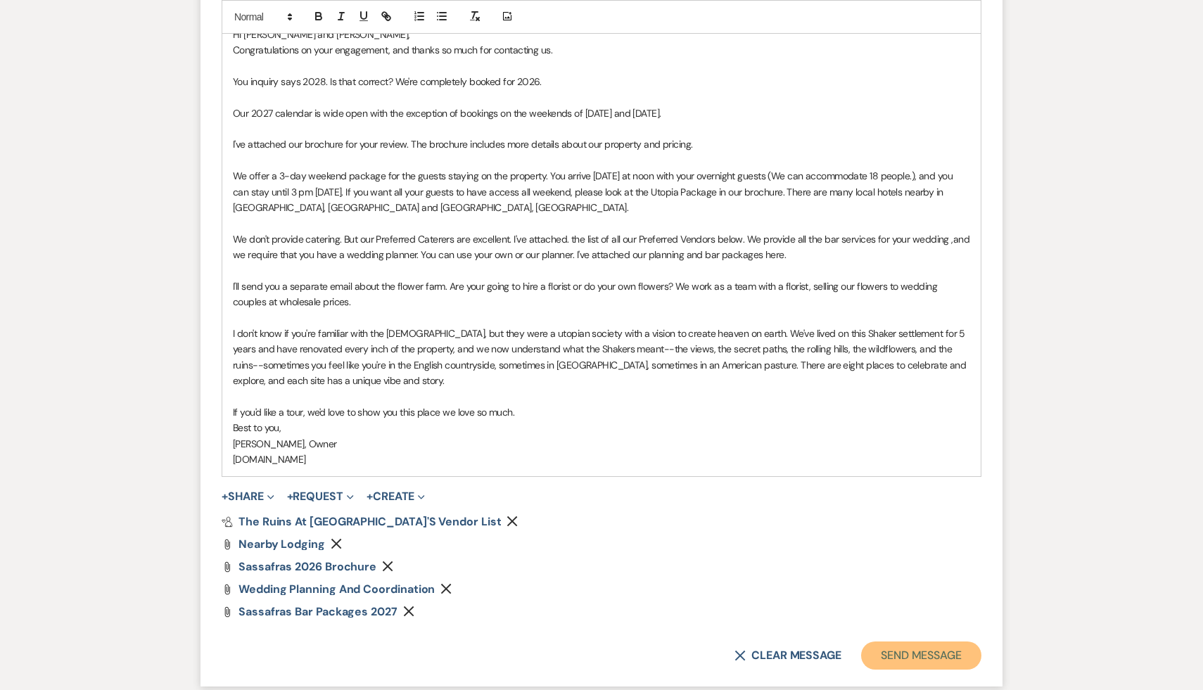
click at [913, 663] on button "Send Message" at bounding box center [921, 656] width 120 height 28
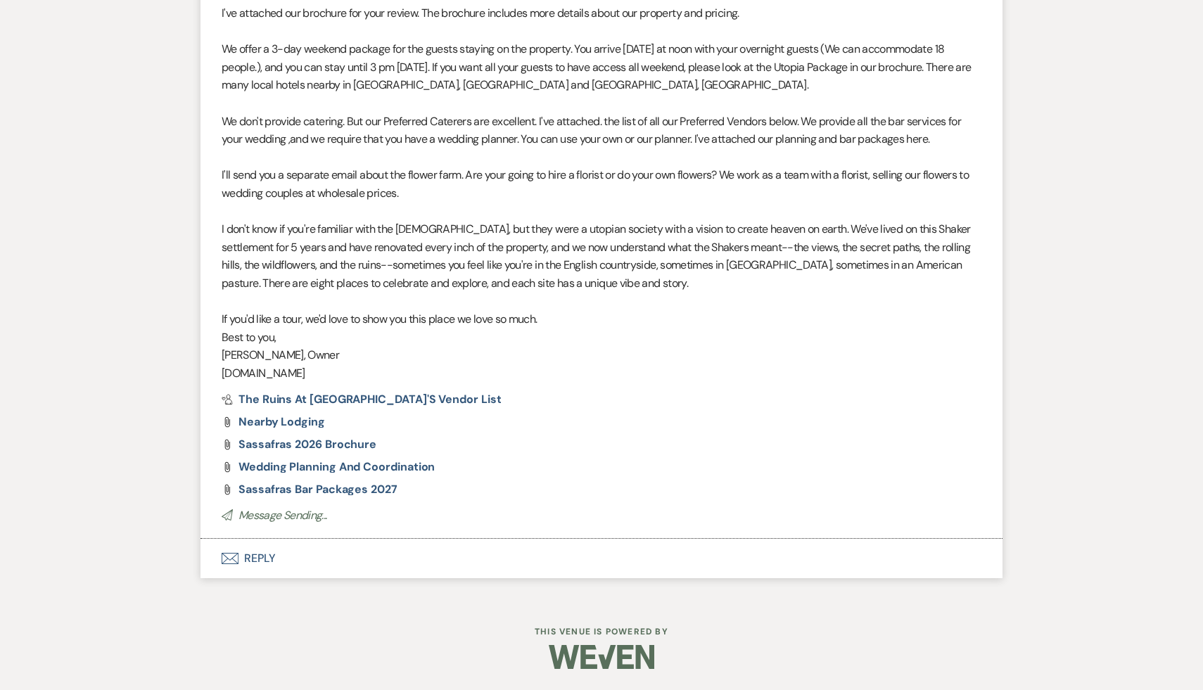
scroll to position [0, 0]
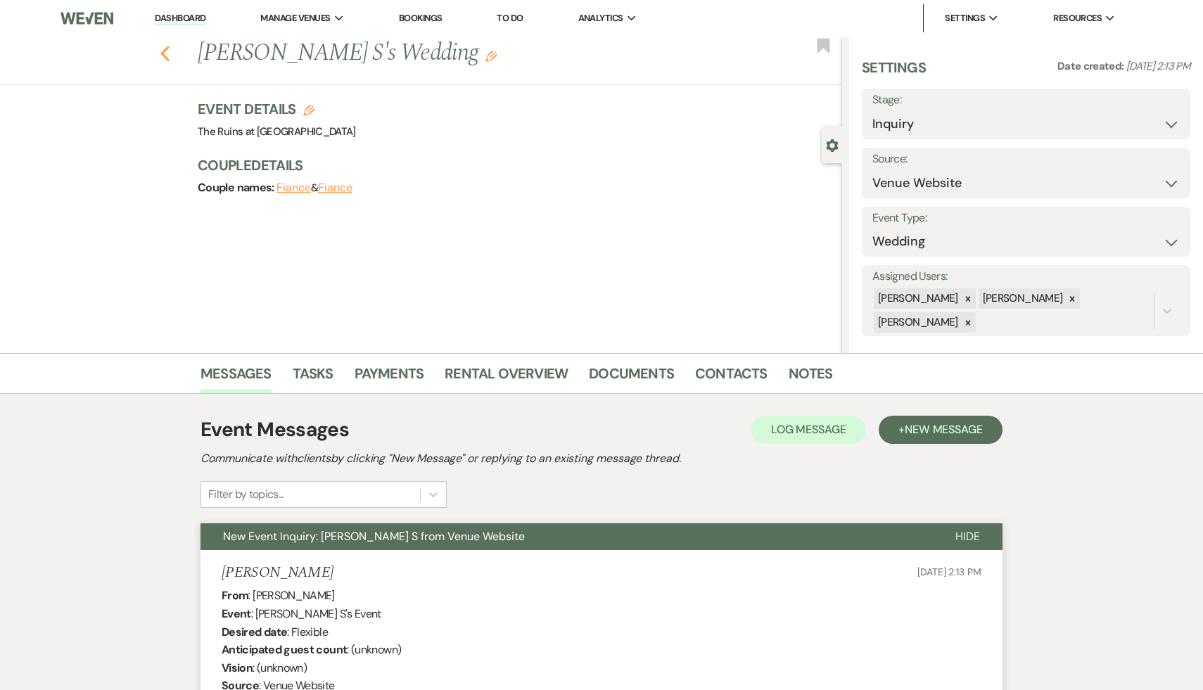
click at [162, 51] on icon "Previous" at bounding box center [165, 53] width 11 height 17
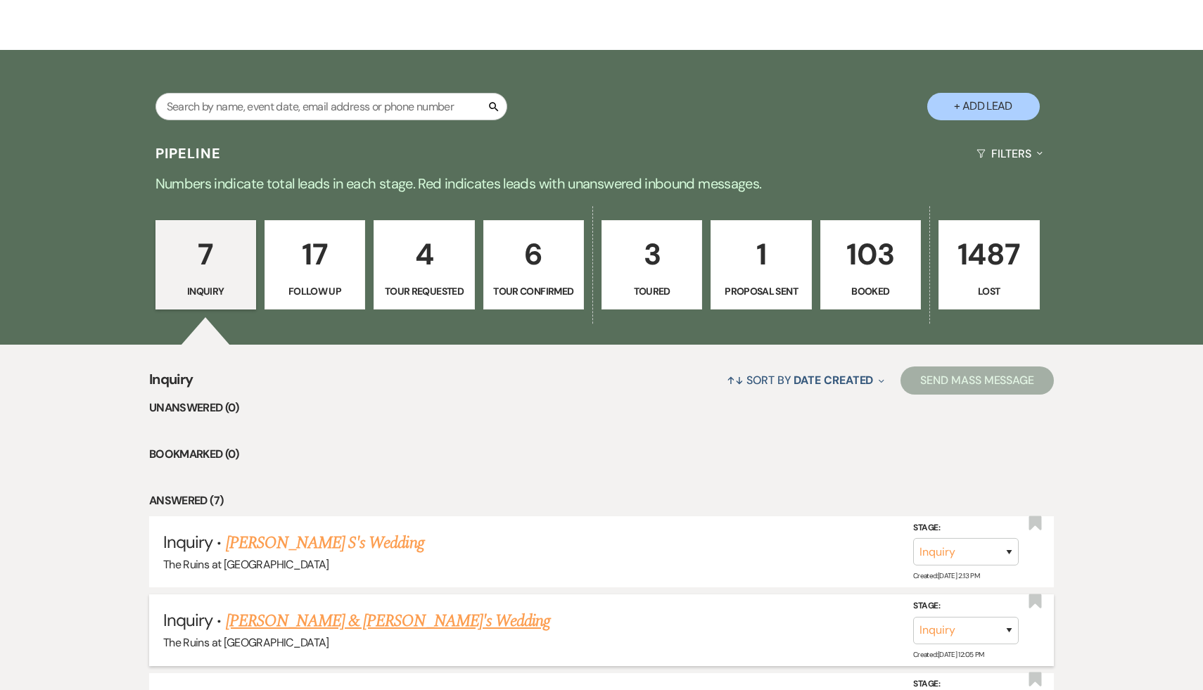
click at [340, 622] on link "[PERSON_NAME] & [PERSON_NAME]'s Wedding" at bounding box center [388, 620] width 325 height 25
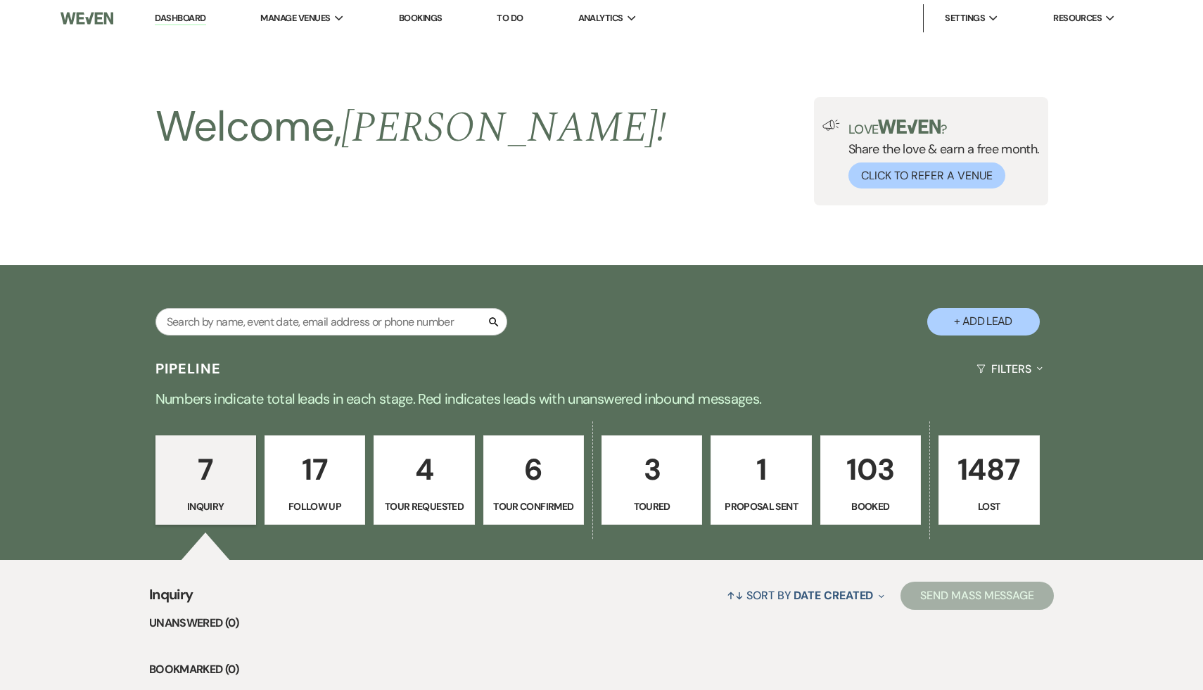
select select "6"
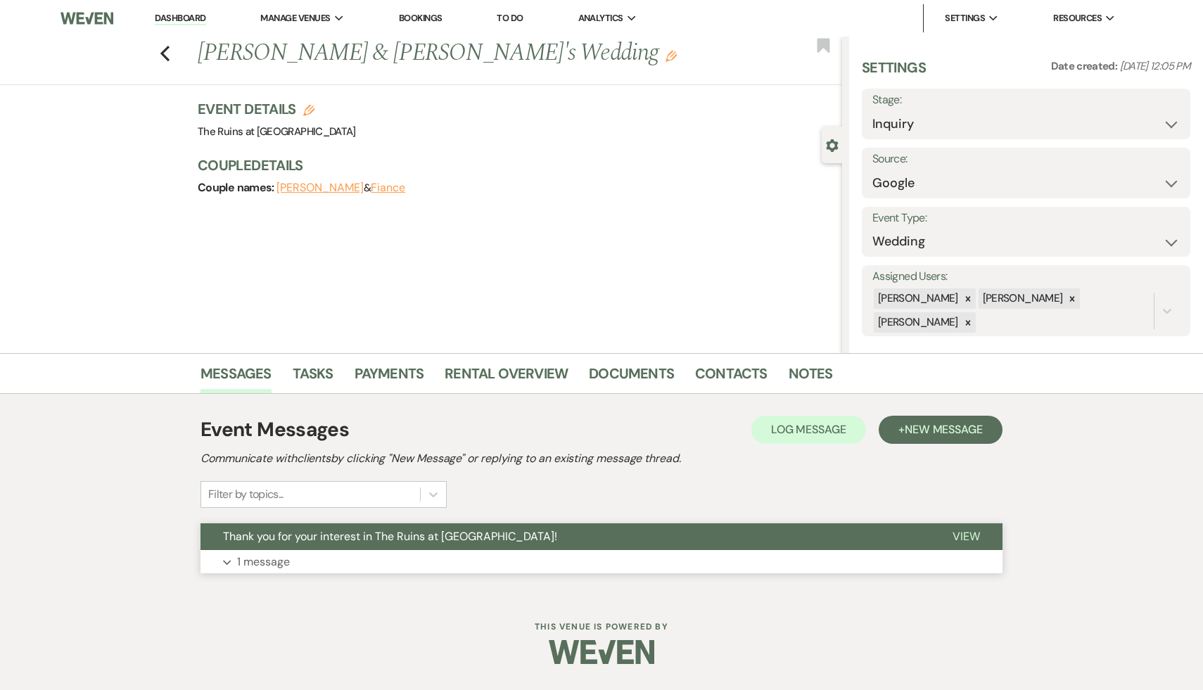
click at [400, 534] on span "Thank you for your interest in The Ruins at [GEOGRAPHIC_DATA]!" at bounding box center [390, 536] width 334 height 15
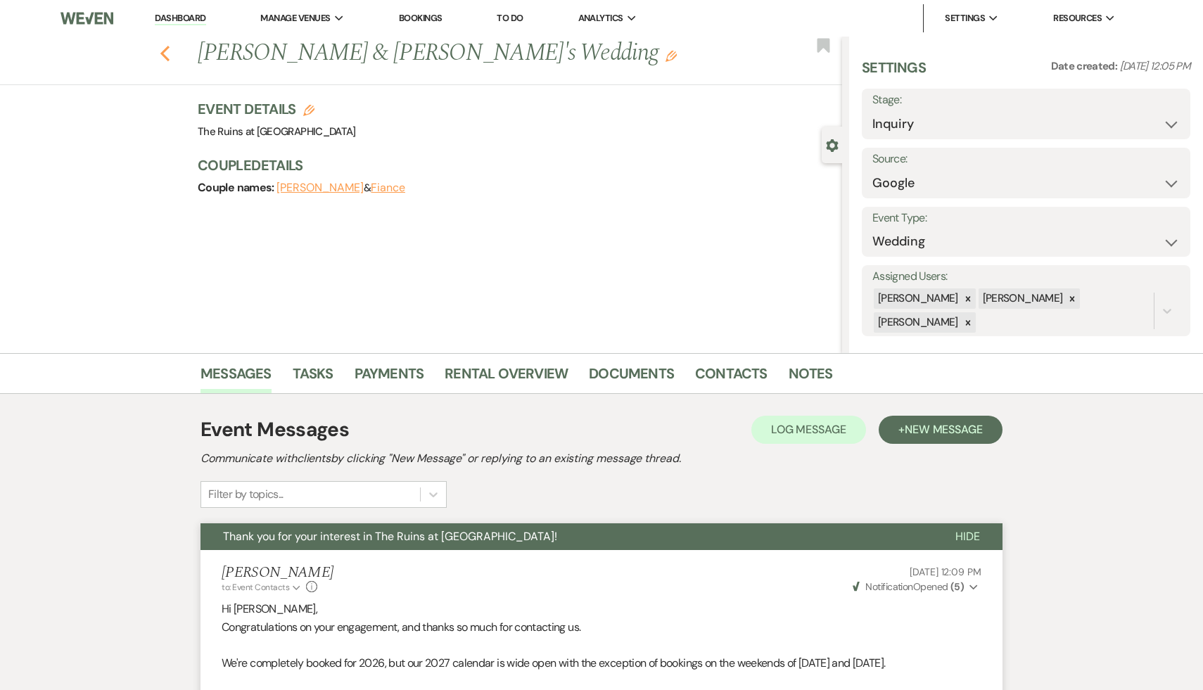
click at [160, 50] on icon "Previous" at bounding box center [165, 53] width 11 height 17
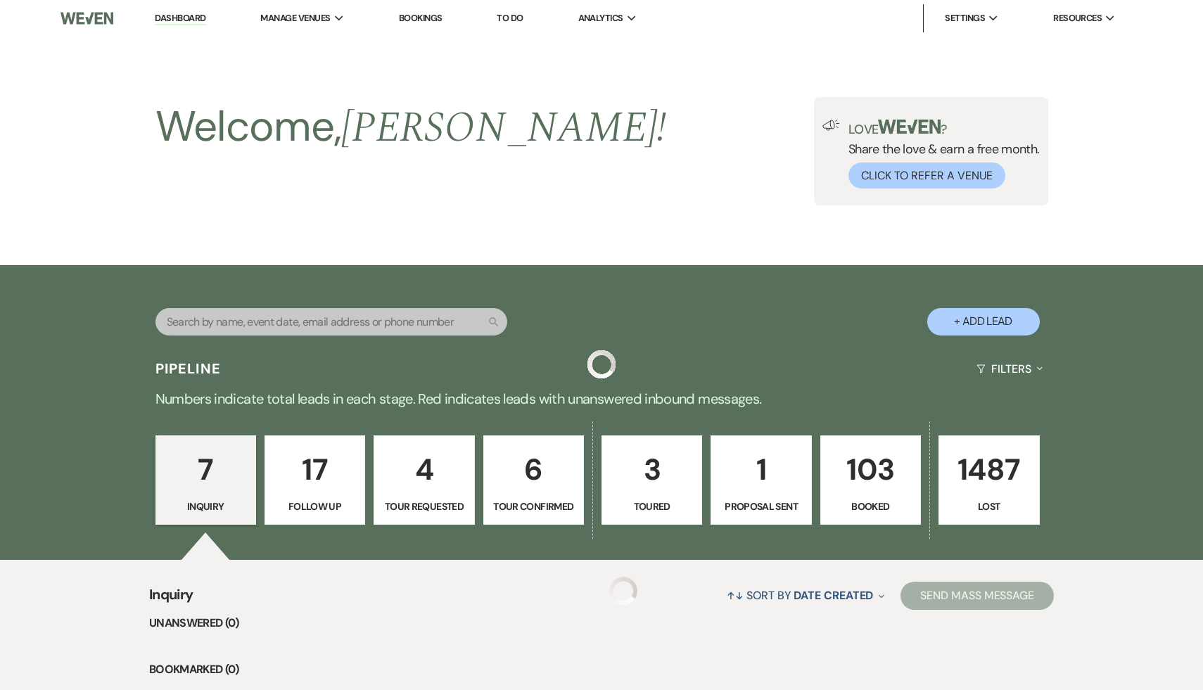
scroll to position [215, 0]
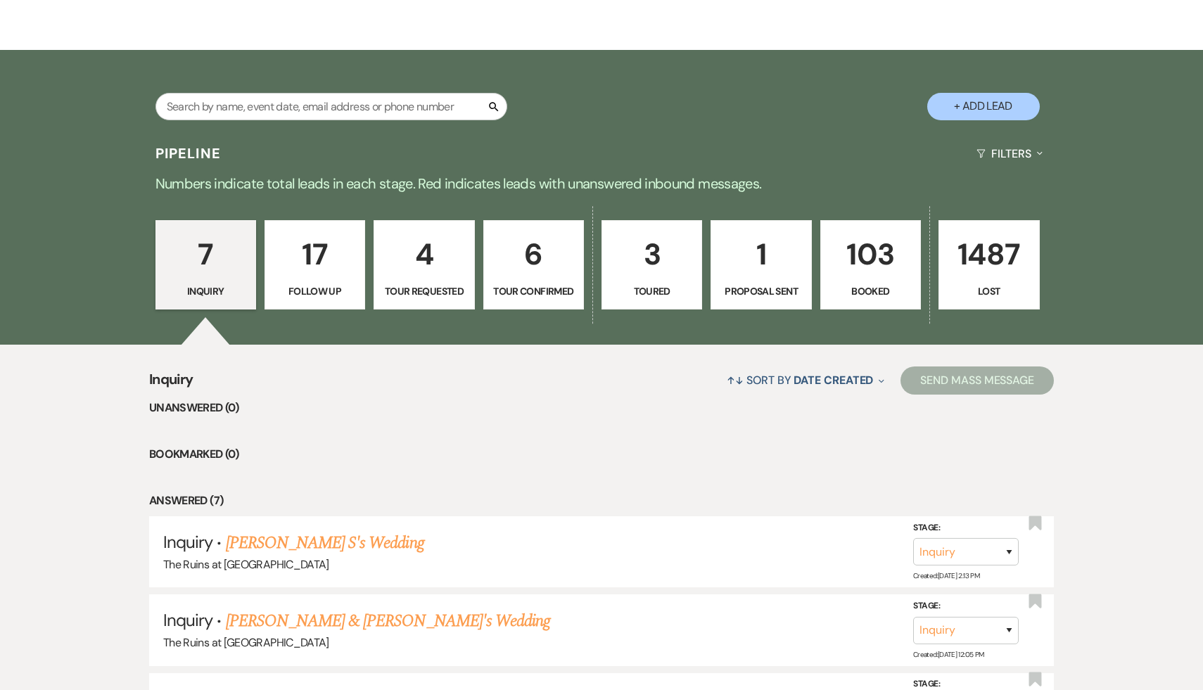
click at [532, 258] on p "6" at bounding box center [533, 254] width 82 height 47
select select "4"
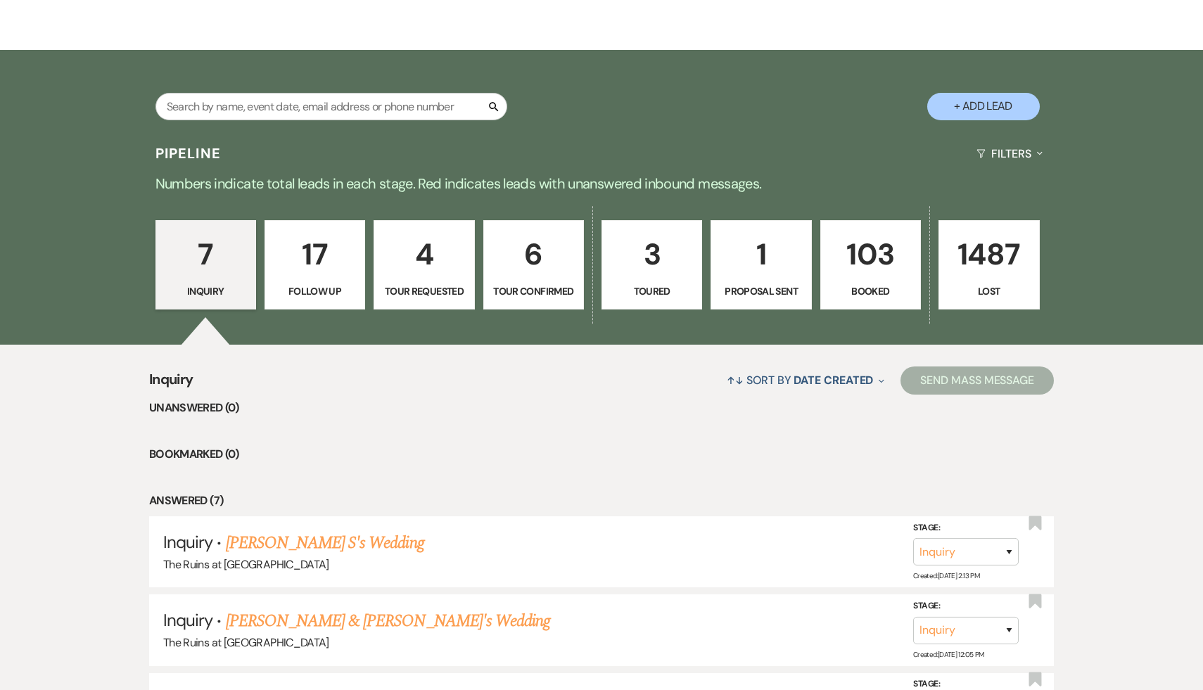
select select "4"
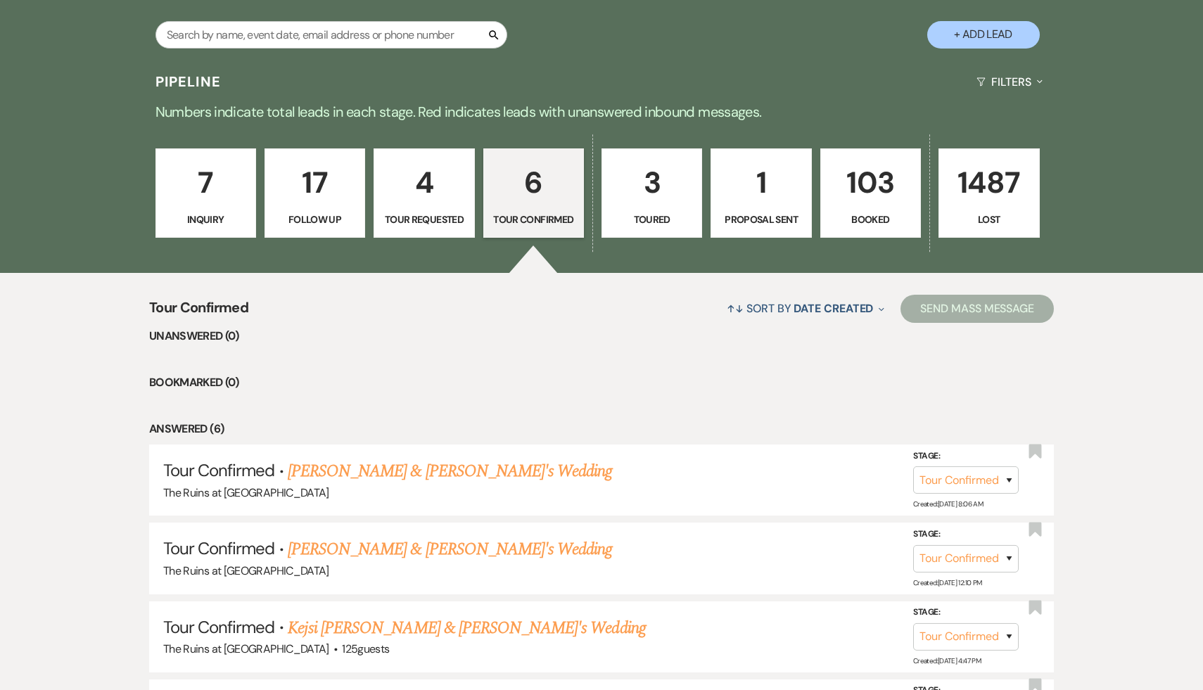
scroll to position [348, 0]
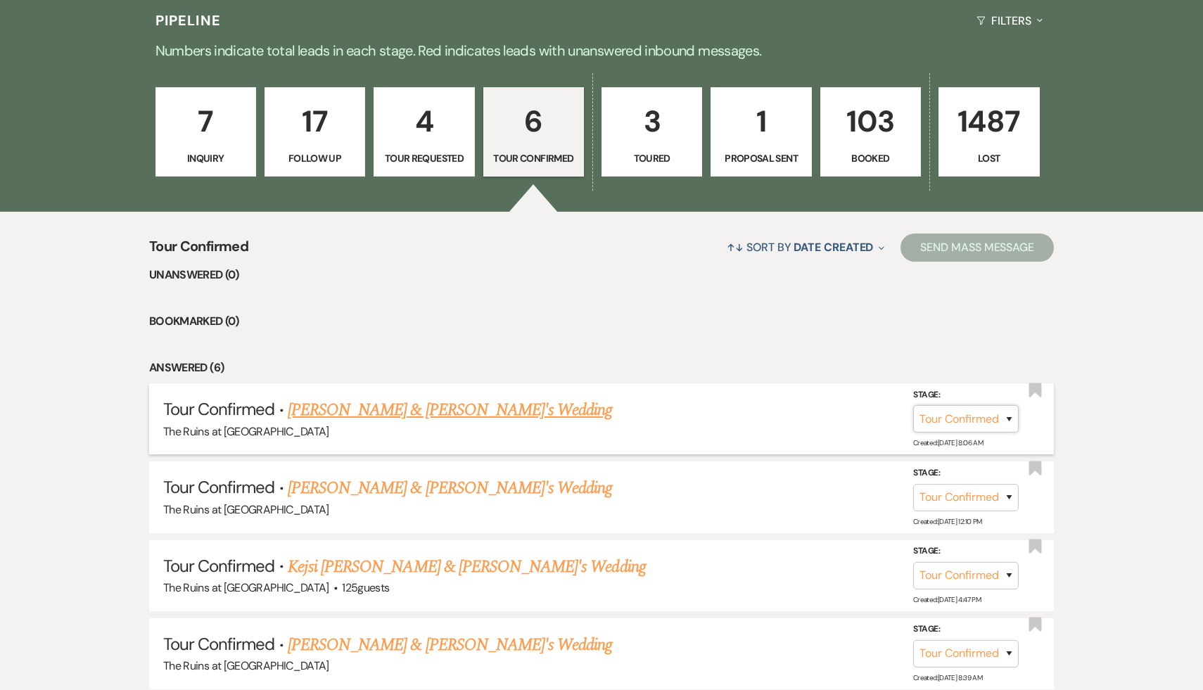
click at [1010, 416] on select "Inquiry Follow Up Tour Requested Tour Confirmed Toured Proposal Sent Booked Lost" at bounding box center [966, 418] width 106 height 27
select select "5"
click at [997, 419] on button "Save" at bounding box center [990, 418] width 70 height 28
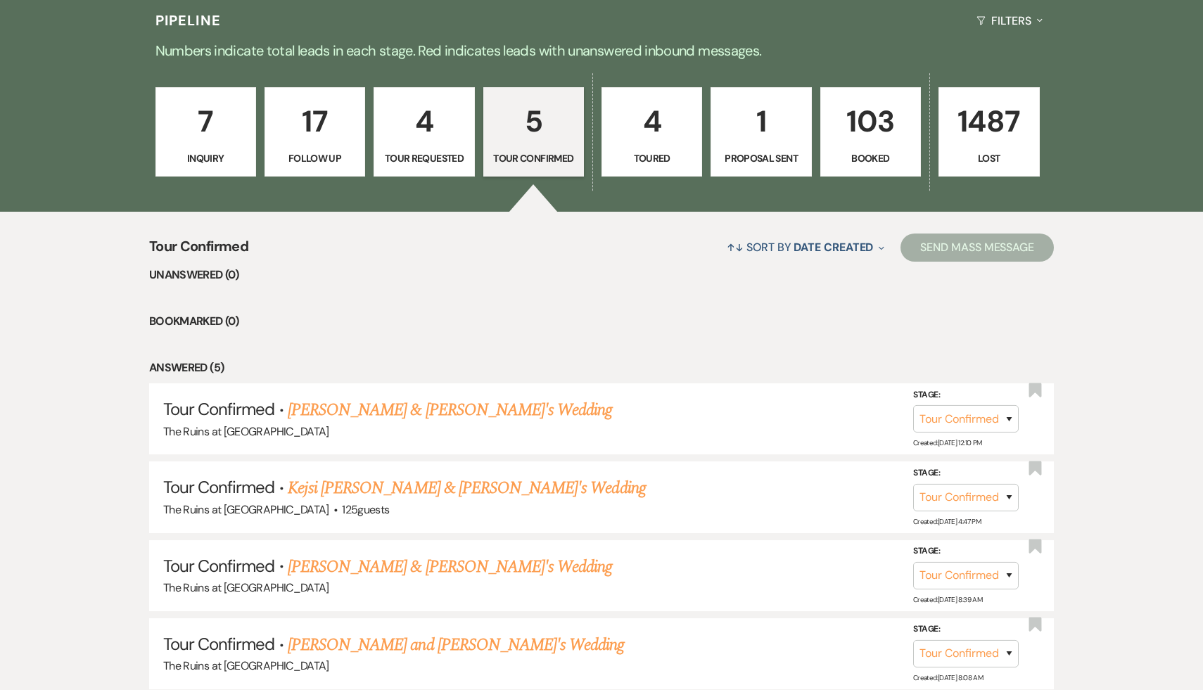
click at [654, 124] on p "4" at bounding box center [652, 121] width 82 height 47
select select "5"
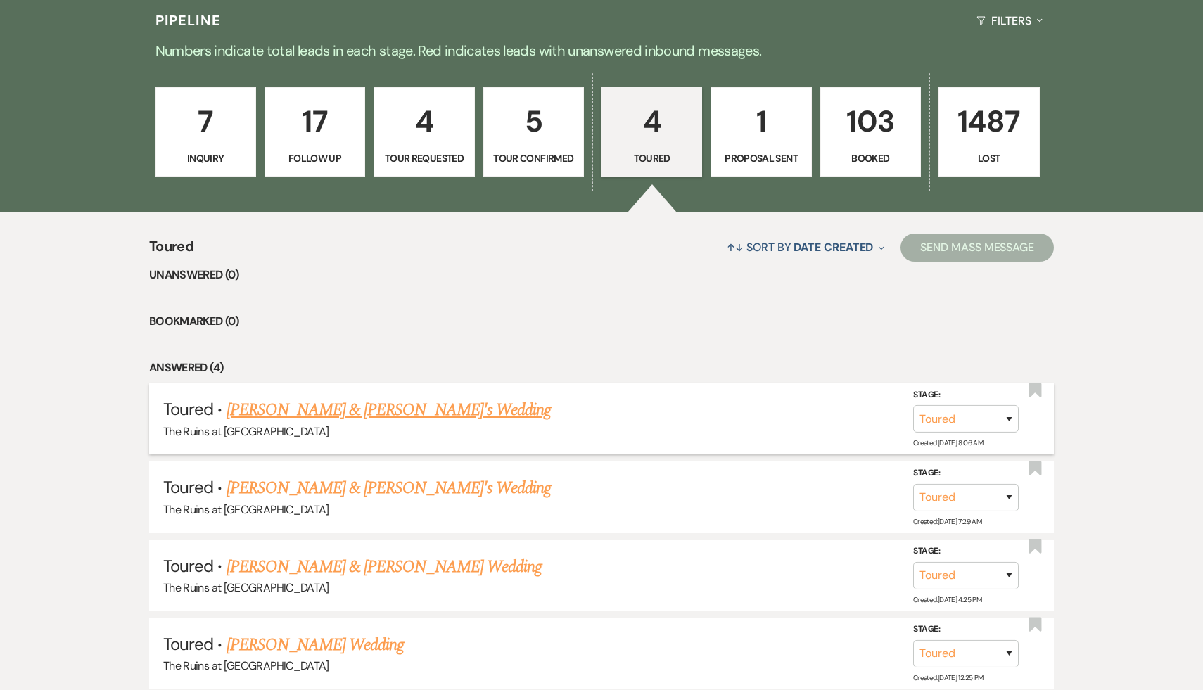
click at [407, 416] on link "[PERSON_NAME] & [PERSON_NAME]'s Wedding" at bounding box center [389, 409] width 325 height 25
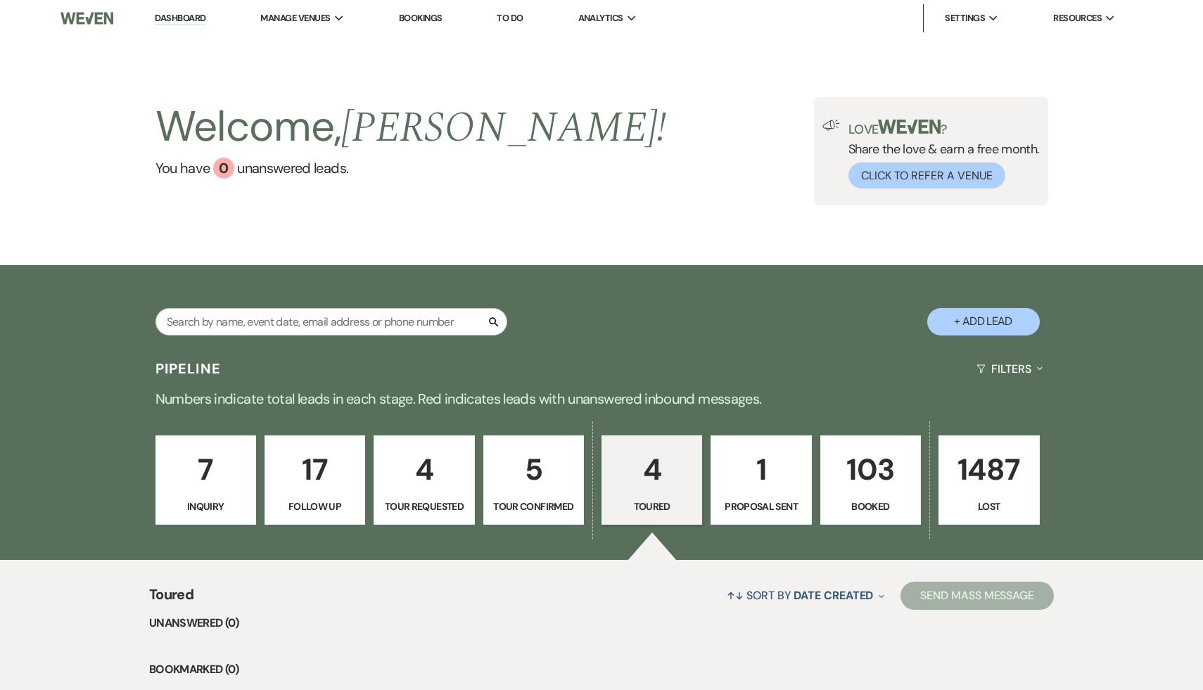
select select "5"
select select "6"
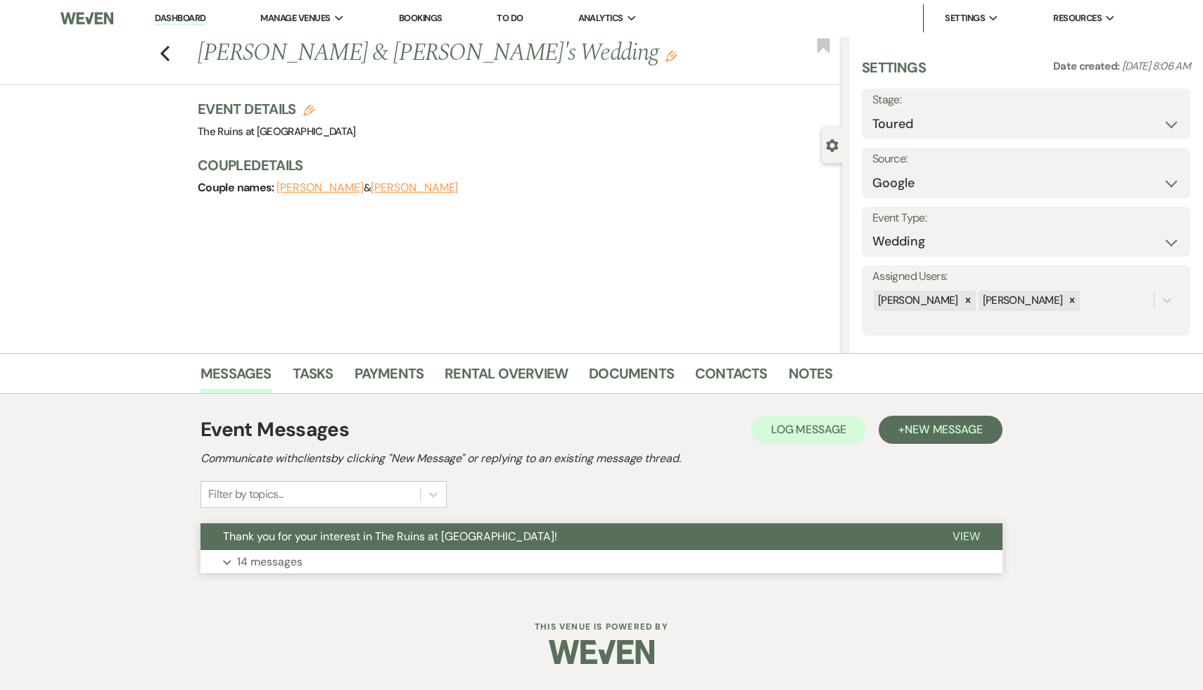
click at [393, 542] on span "Thank you for your interest in The Ruins at [GEOGRAPHIC_DATA]!" at bounding box center [390, 536] width 334 height 15
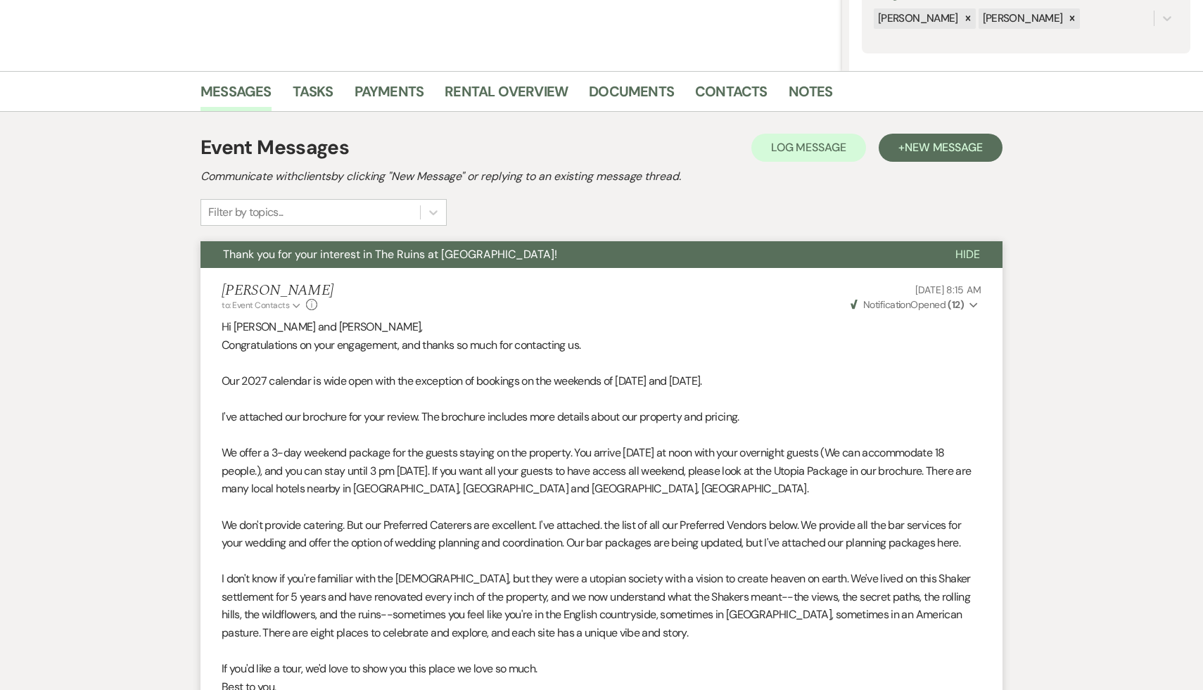
scroll to position [228, 0]
